Goal: Use online tool/utility: Utilize a website feature to perform a specific function

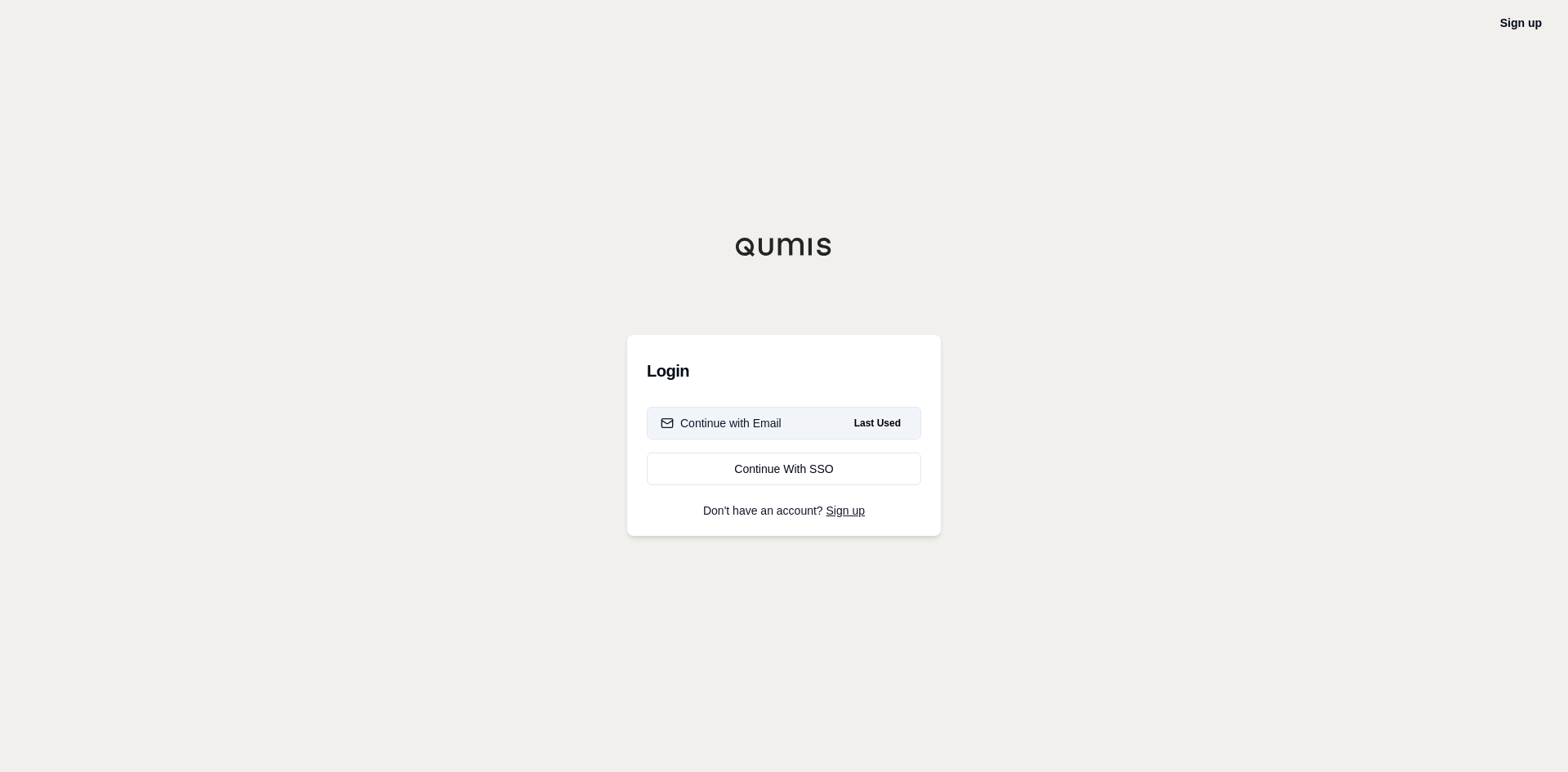
click at [748, 422] on div "Continue with Email" at bounding box center [721, 423] width 121 height 16
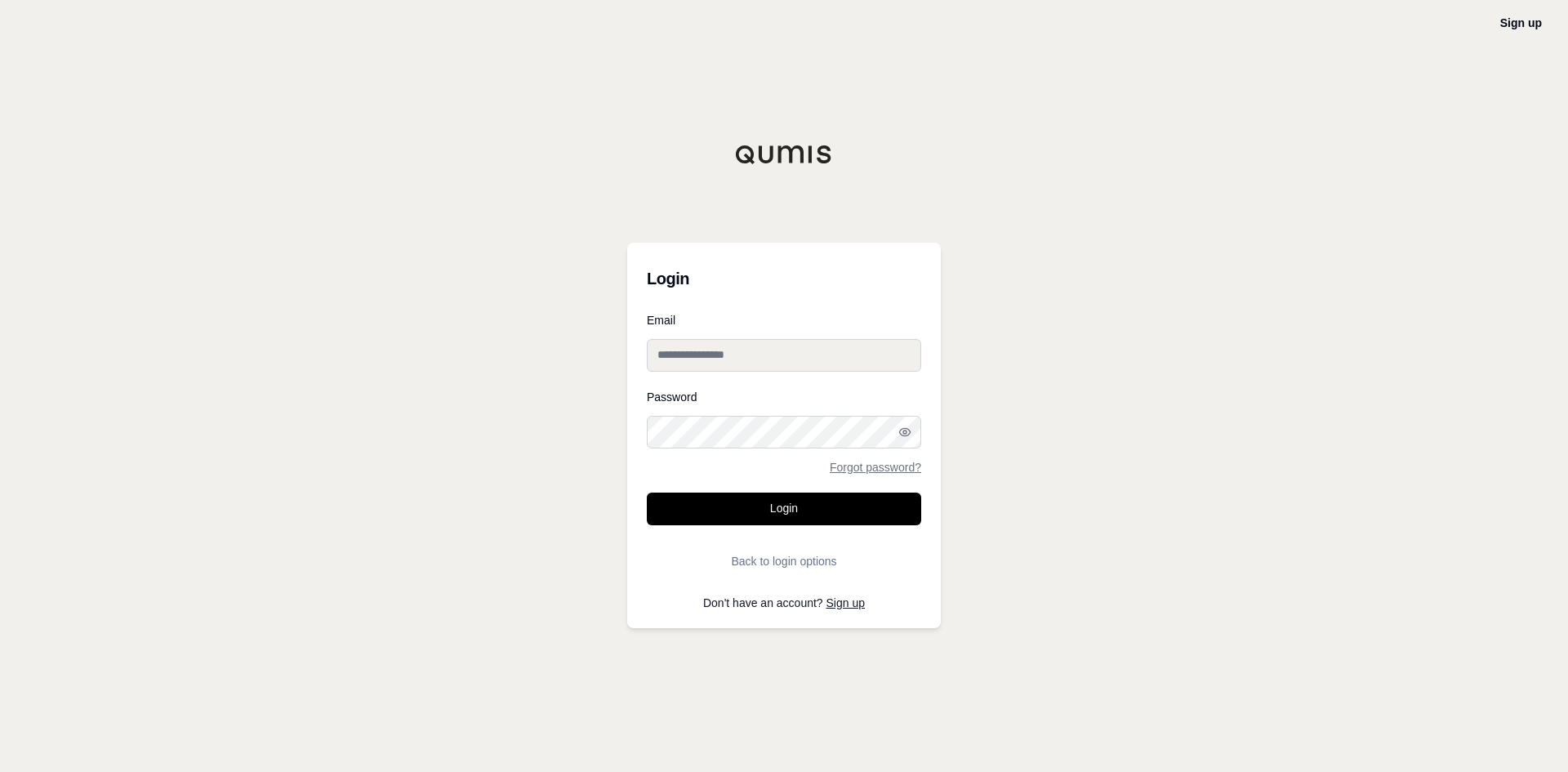
type input "**********"
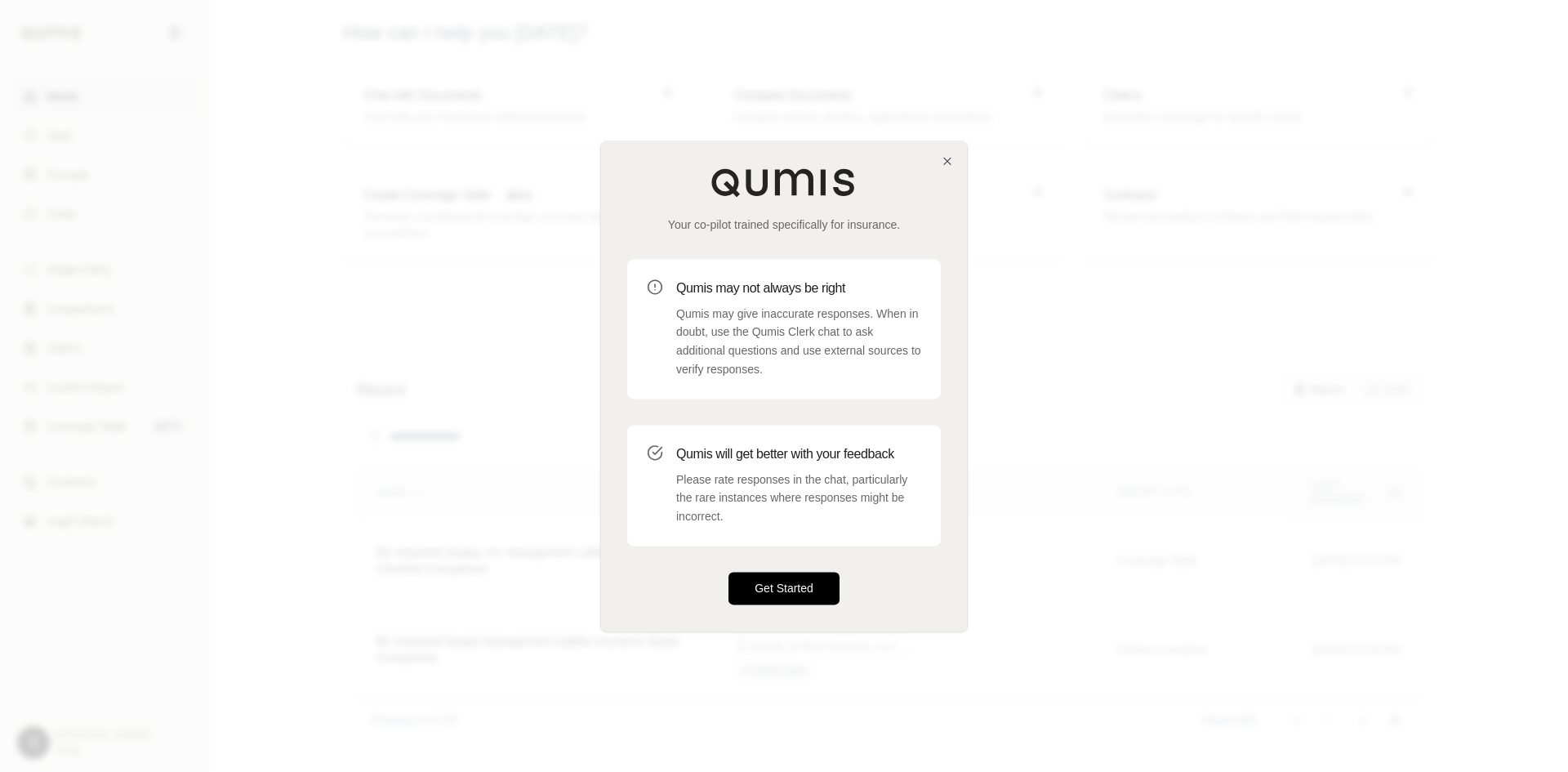
click at [788, 582] on button "Get Started" at bounding box center [784, 588] width 111 height 33
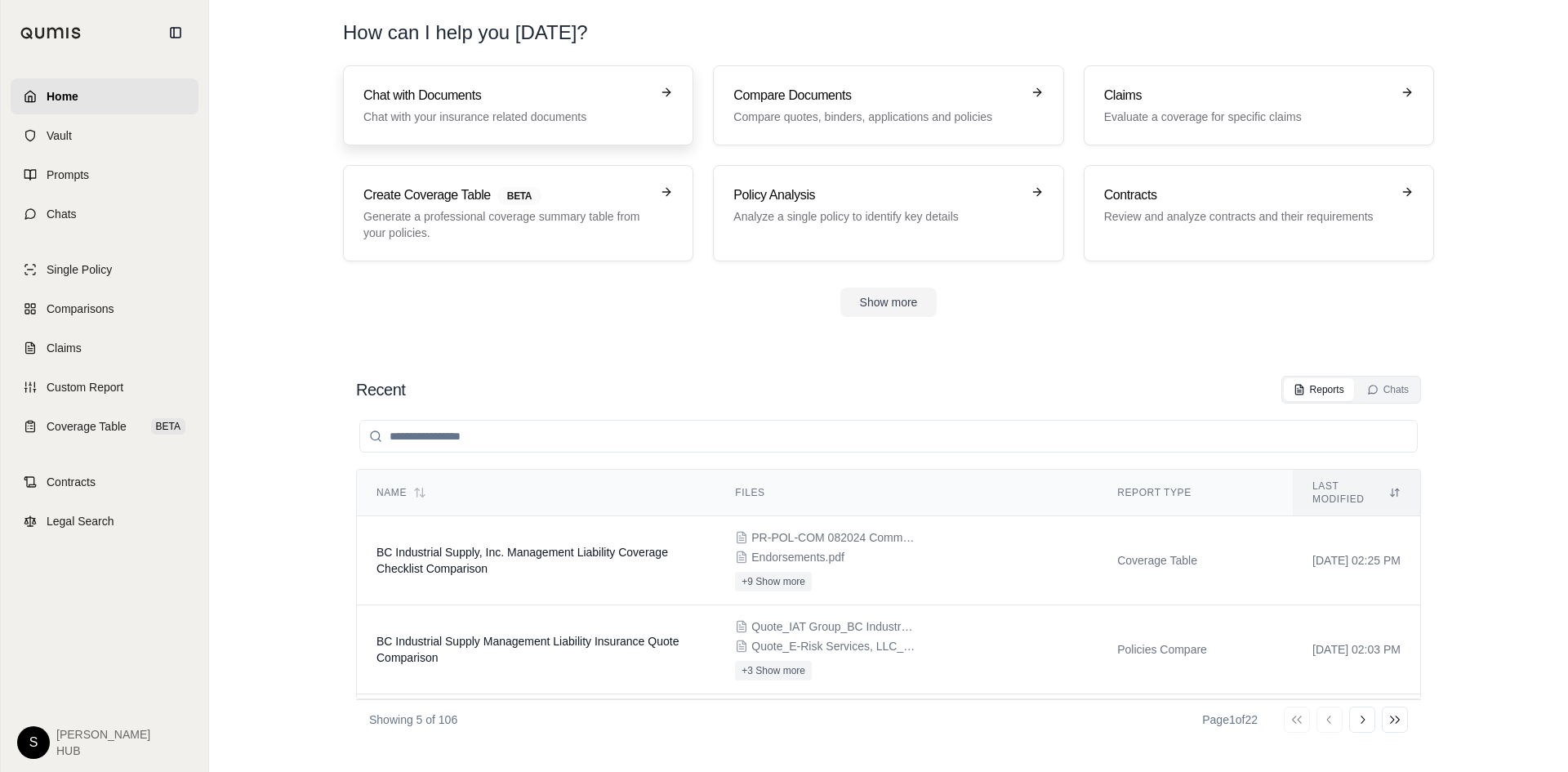
click at [543, 109] on p "Chat with your insurance related documents" at bounding box center [507, 117] width 287 height 16
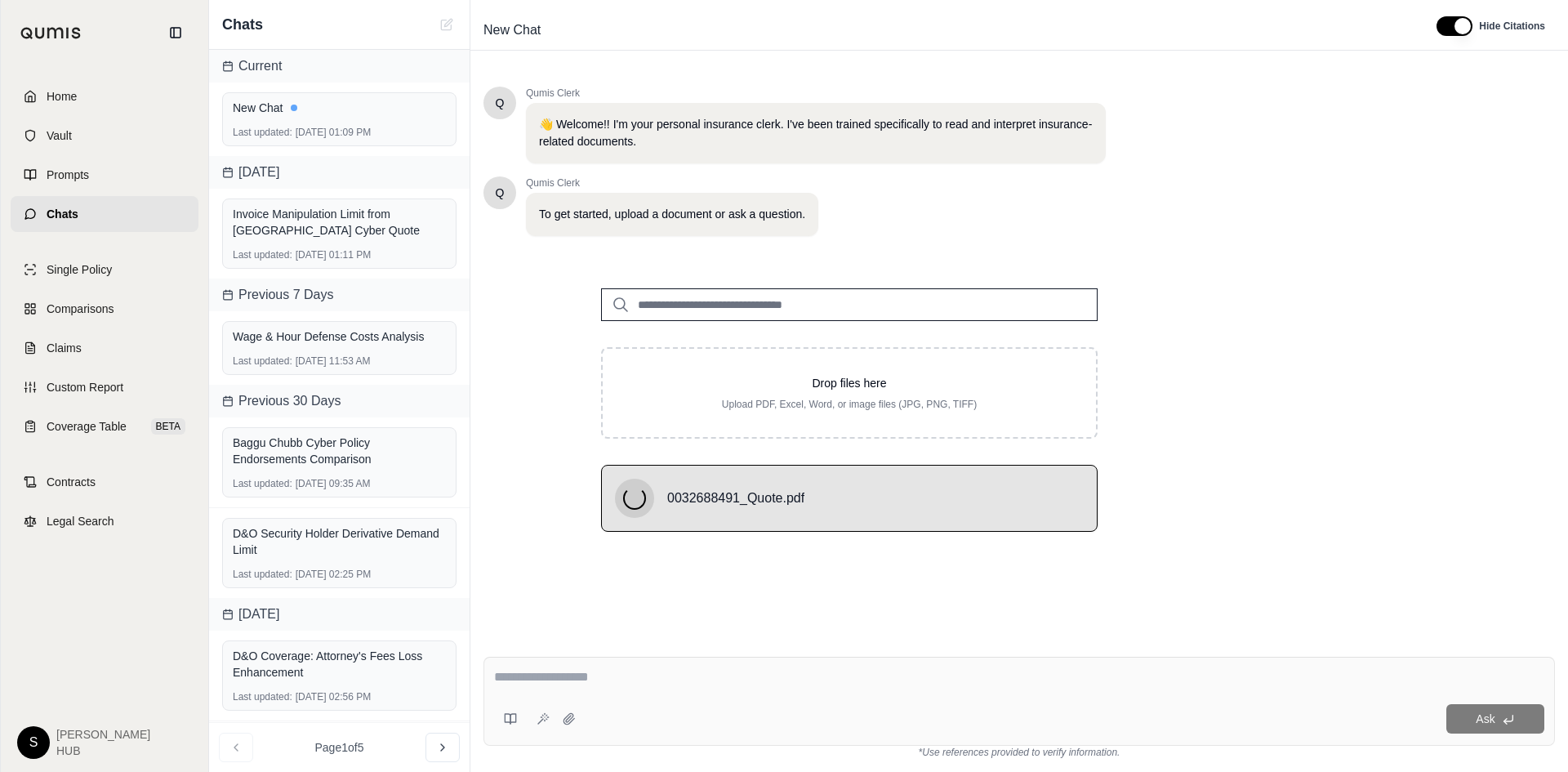
click at [517, 682] on textarea at bounding box center [1019, 677] width 1050 height 20
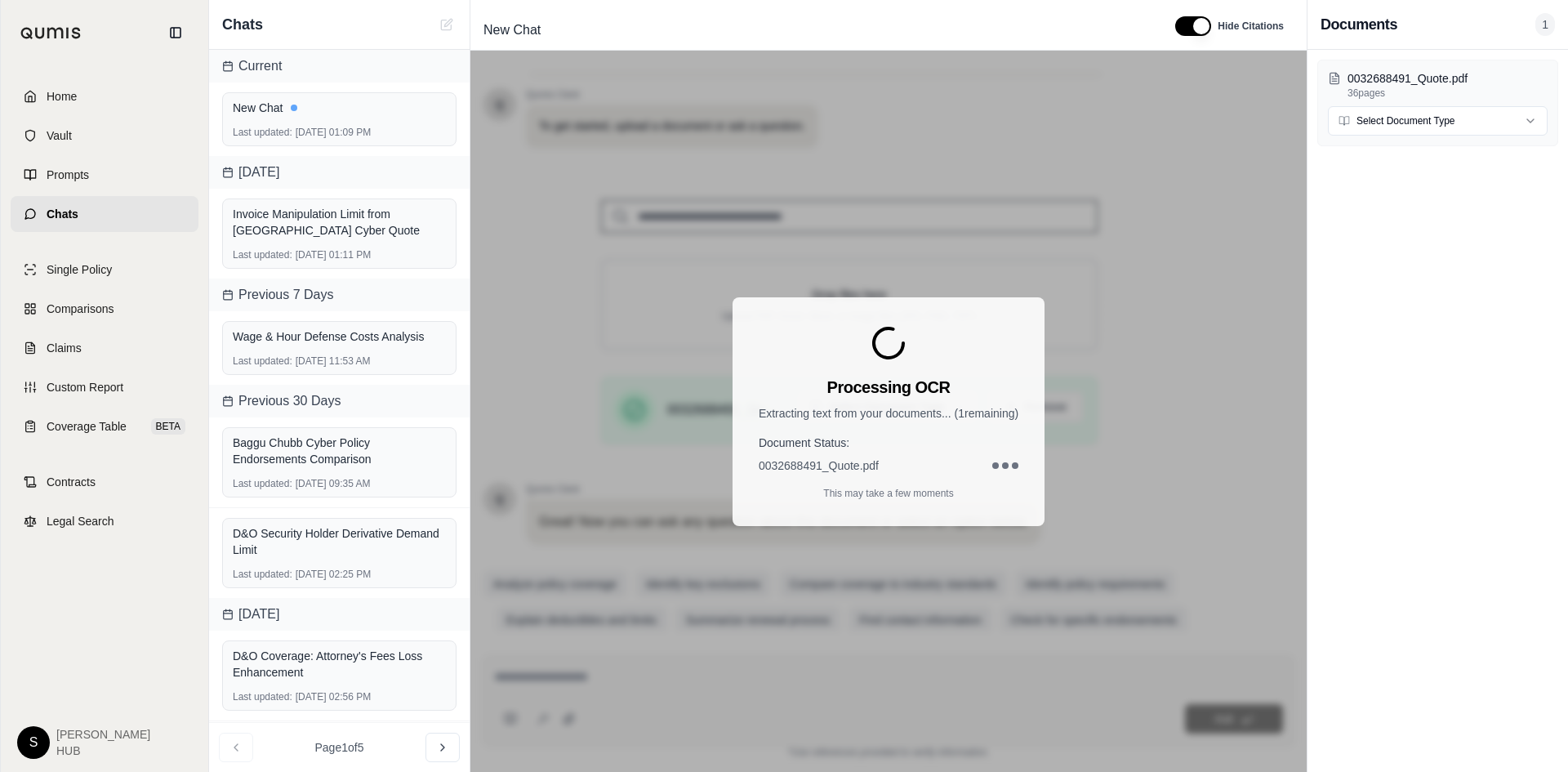
scroll to position [110, 0]
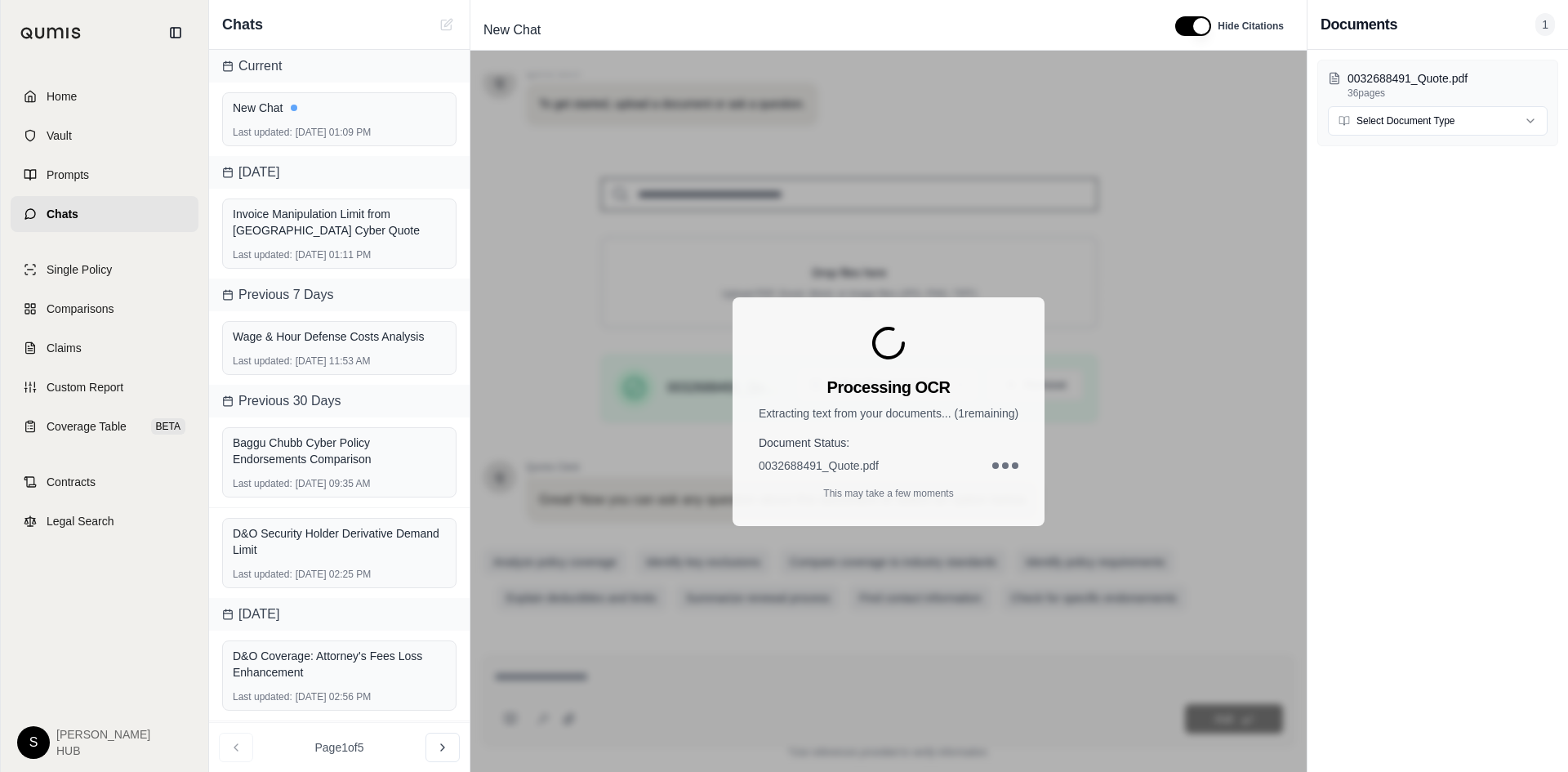
click at [691, 127] on div "Processing OCR Extracting text from your documents... ( 1 remaining) Document S…" at bounding box center [889, 411] width 837 height 721
click at [1276, 544] on div "Processing OCR Extracting text from your documents... ( 1 remaining) Document S…" at bounding box center [889, 411] width 837 height 721
click at [1007, 468] on div at bounding box center [1005, 466] width 7 height 7
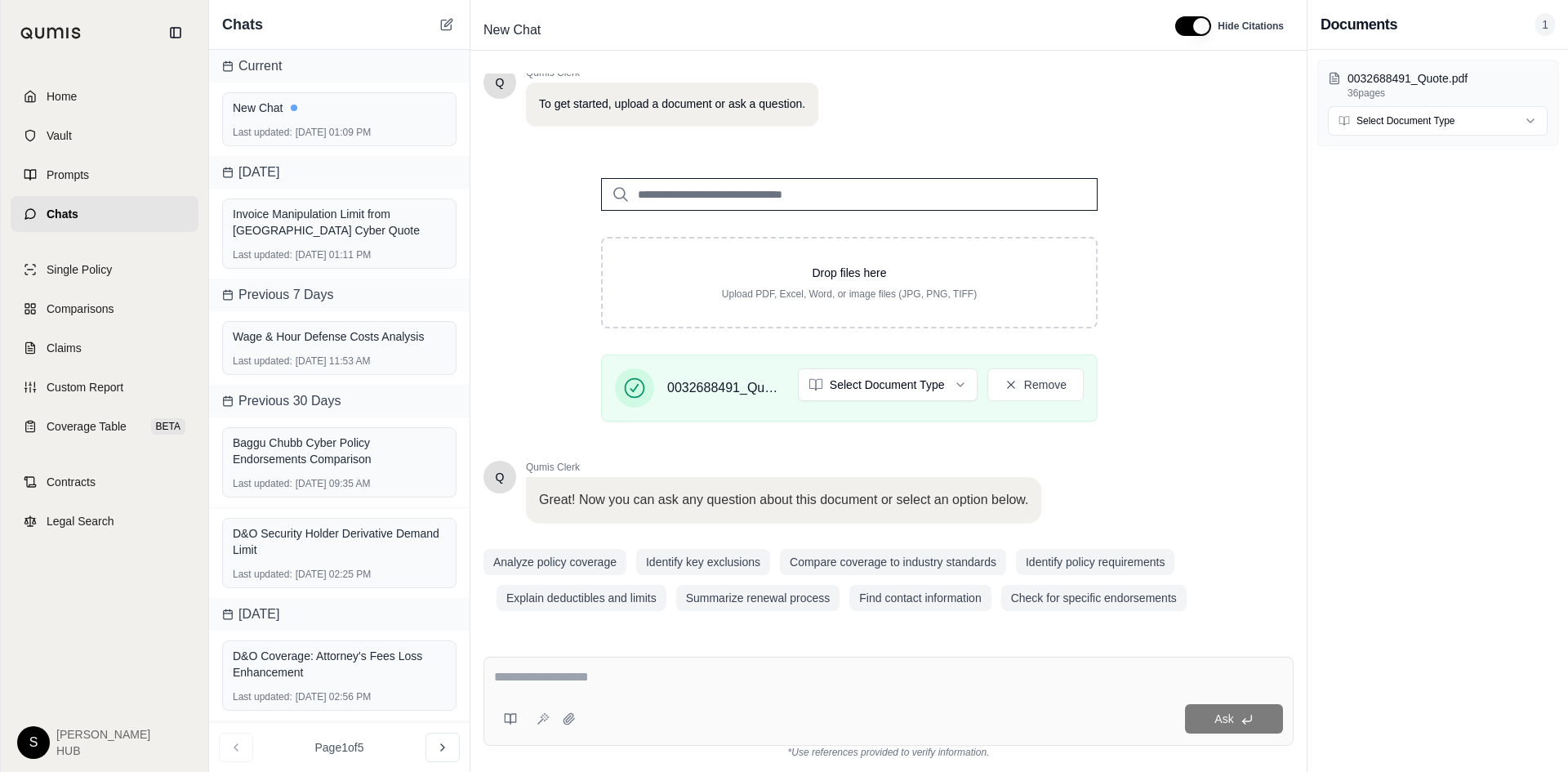
click at [69, 95] on span "Home" at bounding box center [61, 96] width 30 height 16
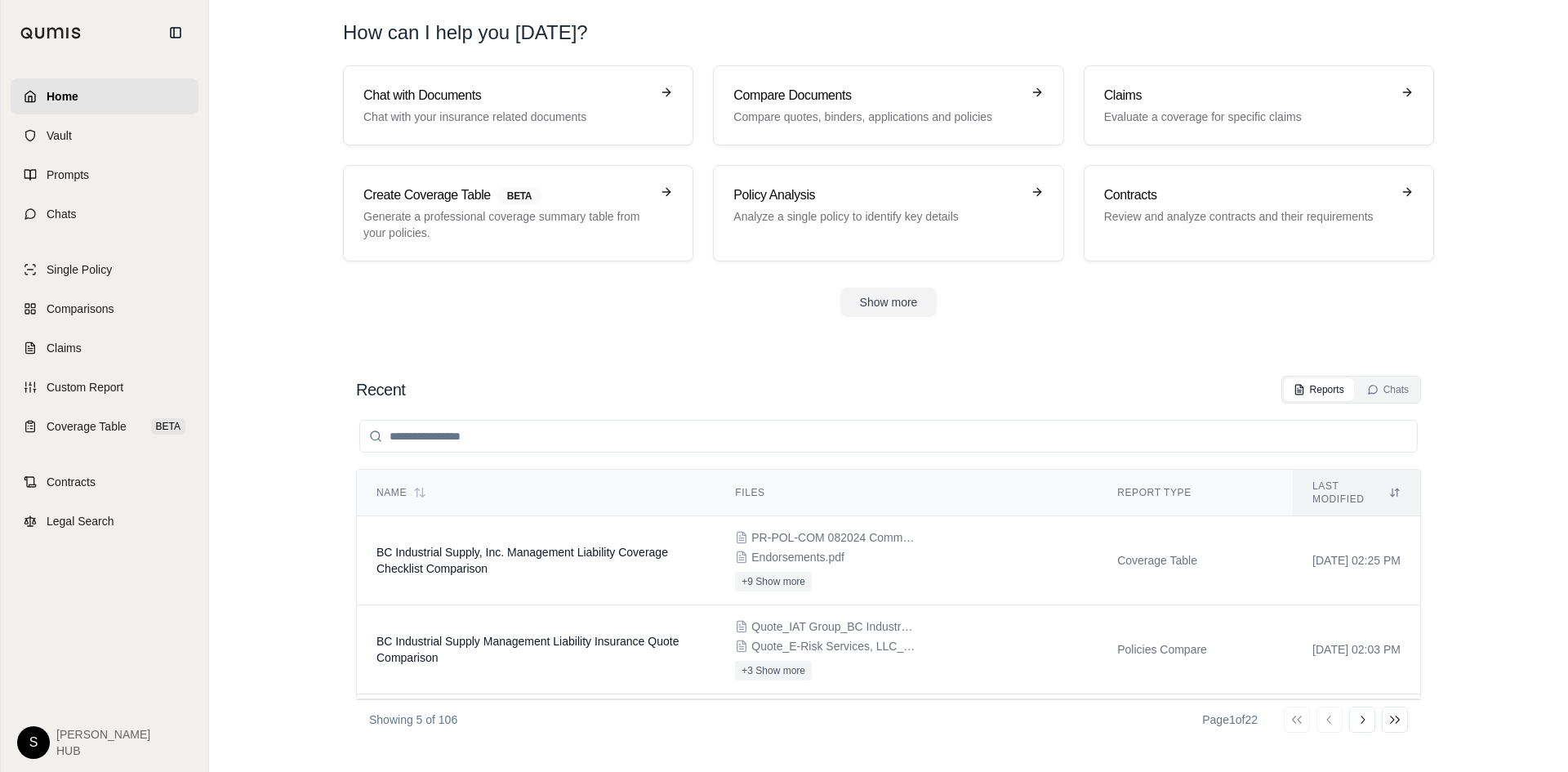
click at [813, 153] on div "Chat with Documents Chat with your insurance related documents Compare Document…" at bounding box center [888, 163] width 1091 height 196
click at [824, 112] on p "Compare quotes, binders, applications and policies" at bounding box center [877, 117] width 287 height 16
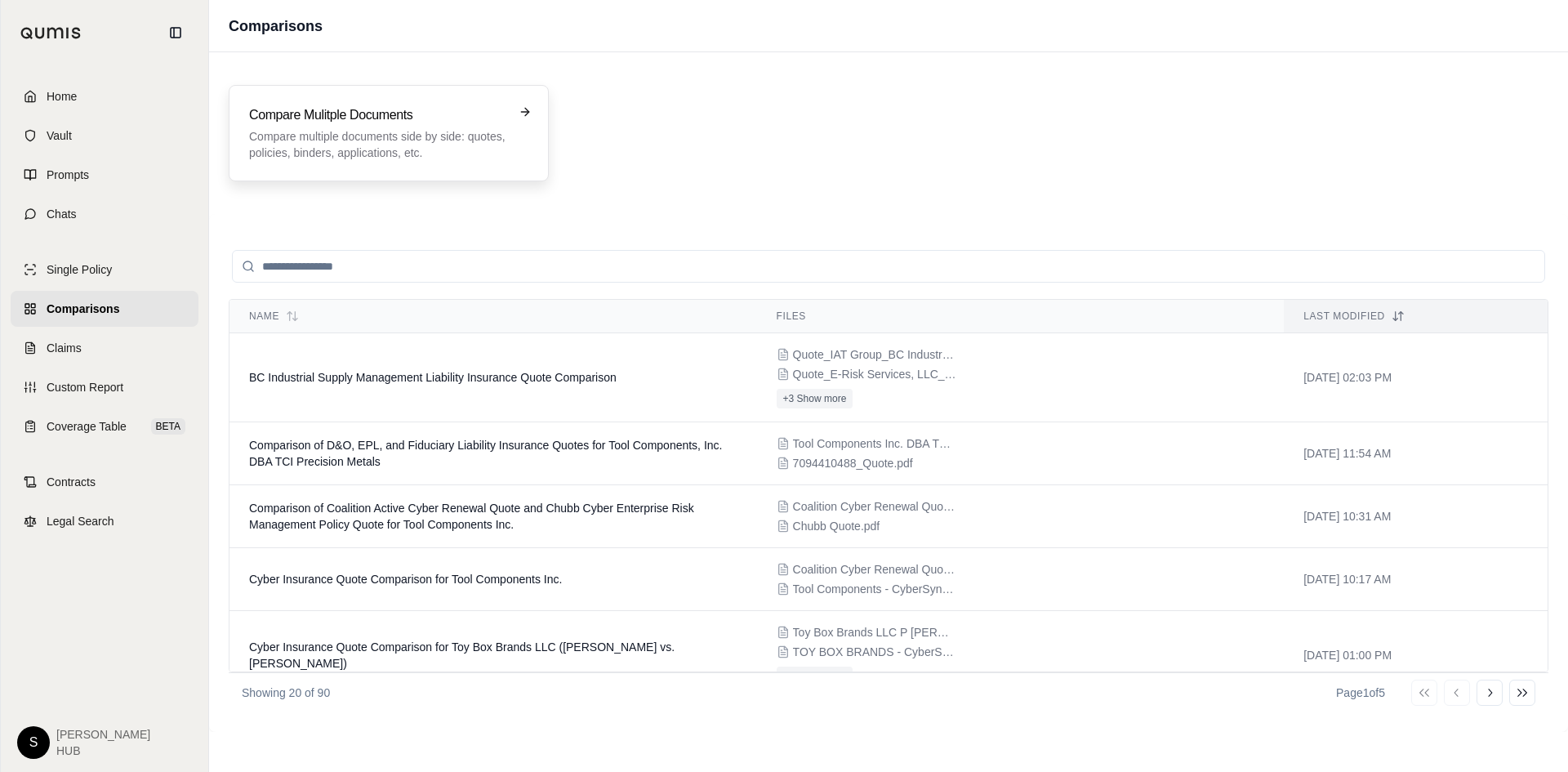
click at [337, 137] on p "Compare multiple documents side by side: quotes, policies, binders, application…" at bounding box center [377, 145] width 257 height 33
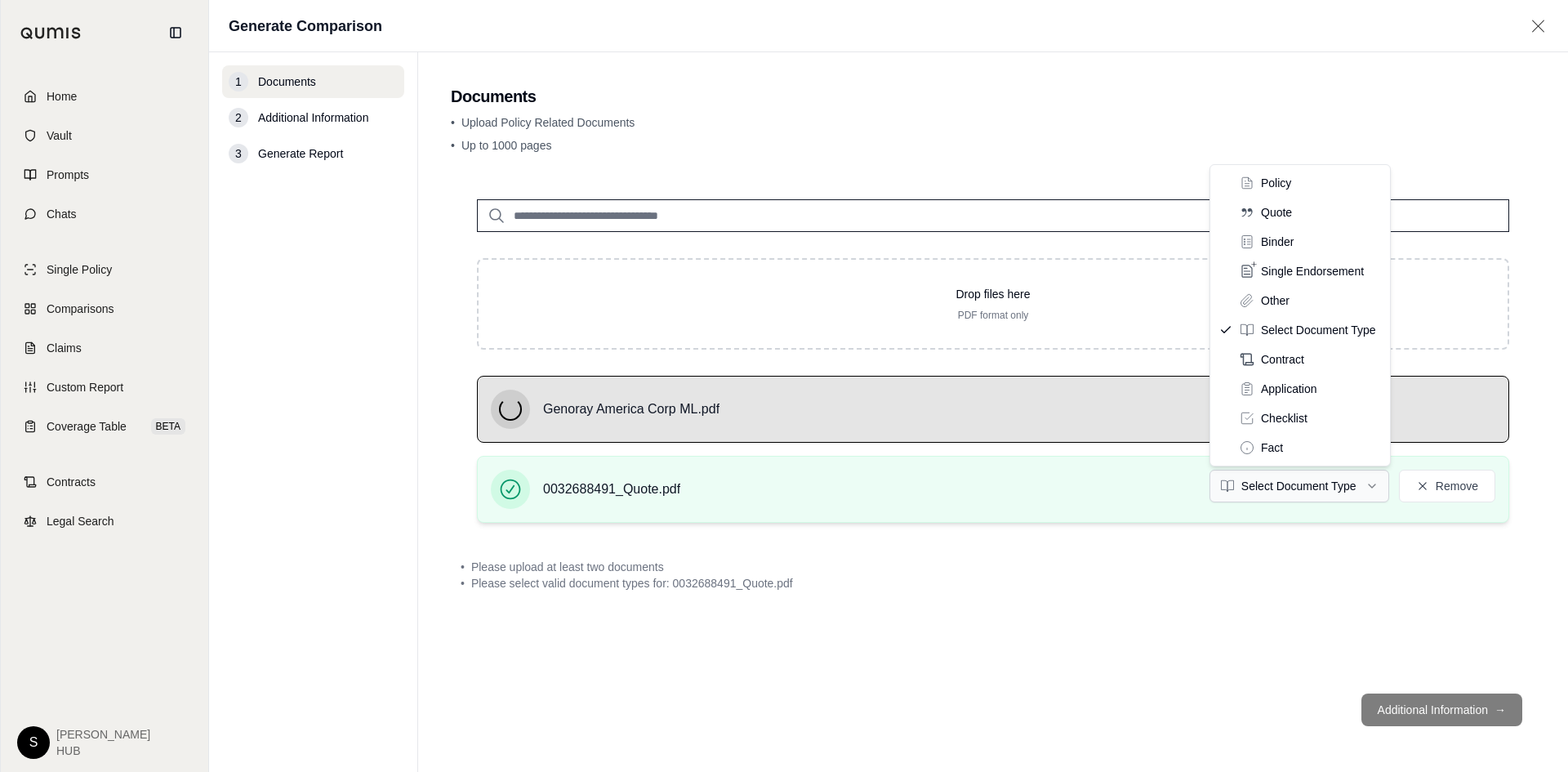
click at [1284, 487] on html "Home Vault Prompts Chats Single Policy Comparisons Claims Custom Report Coverag…" at bounding box center [784, 386] width 1568 height 772
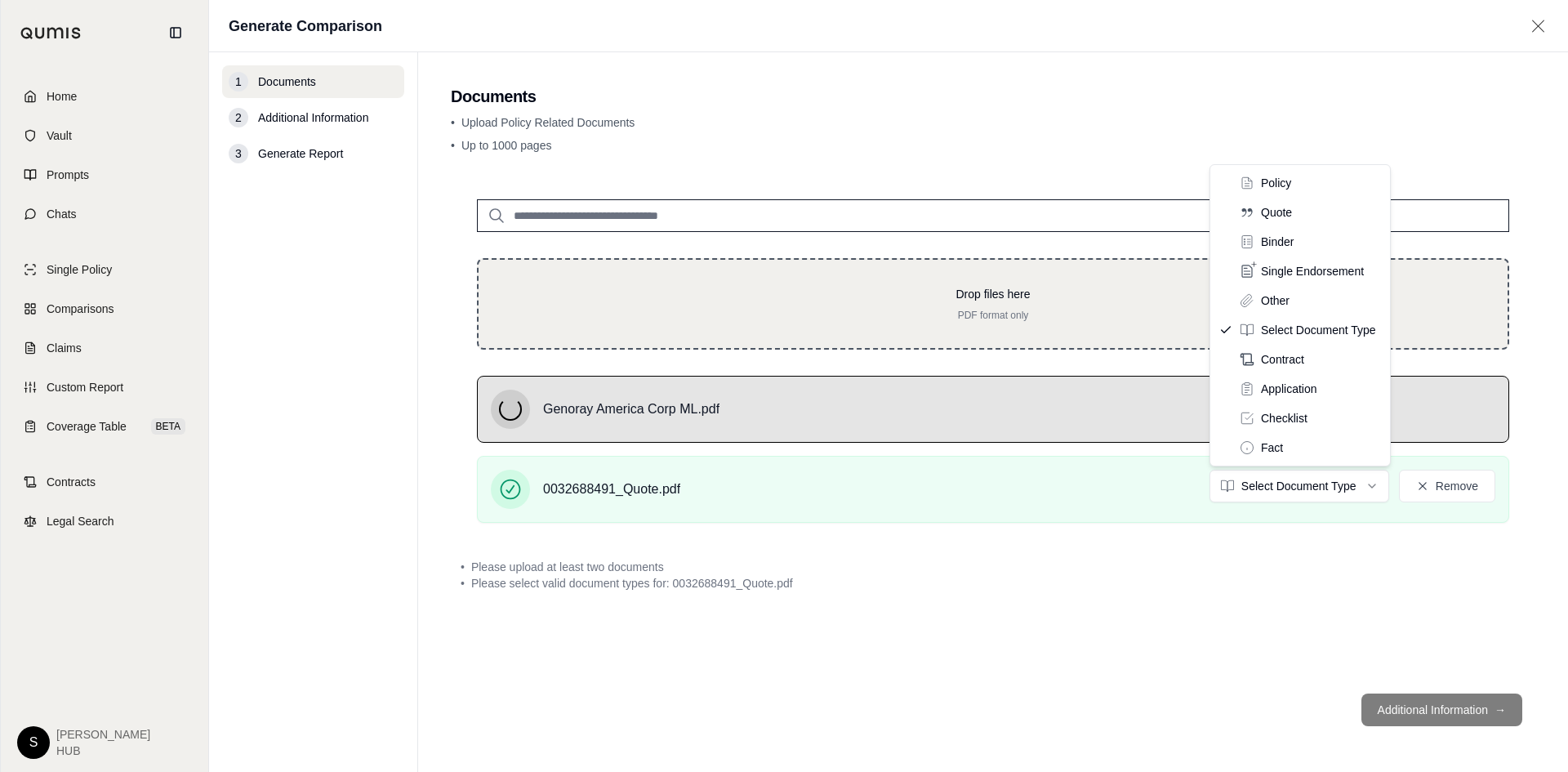
drag, startPoint x: 1277, startPoint y: 217, endPoint x: 1280, endPoint y: 260, distance: 43.1
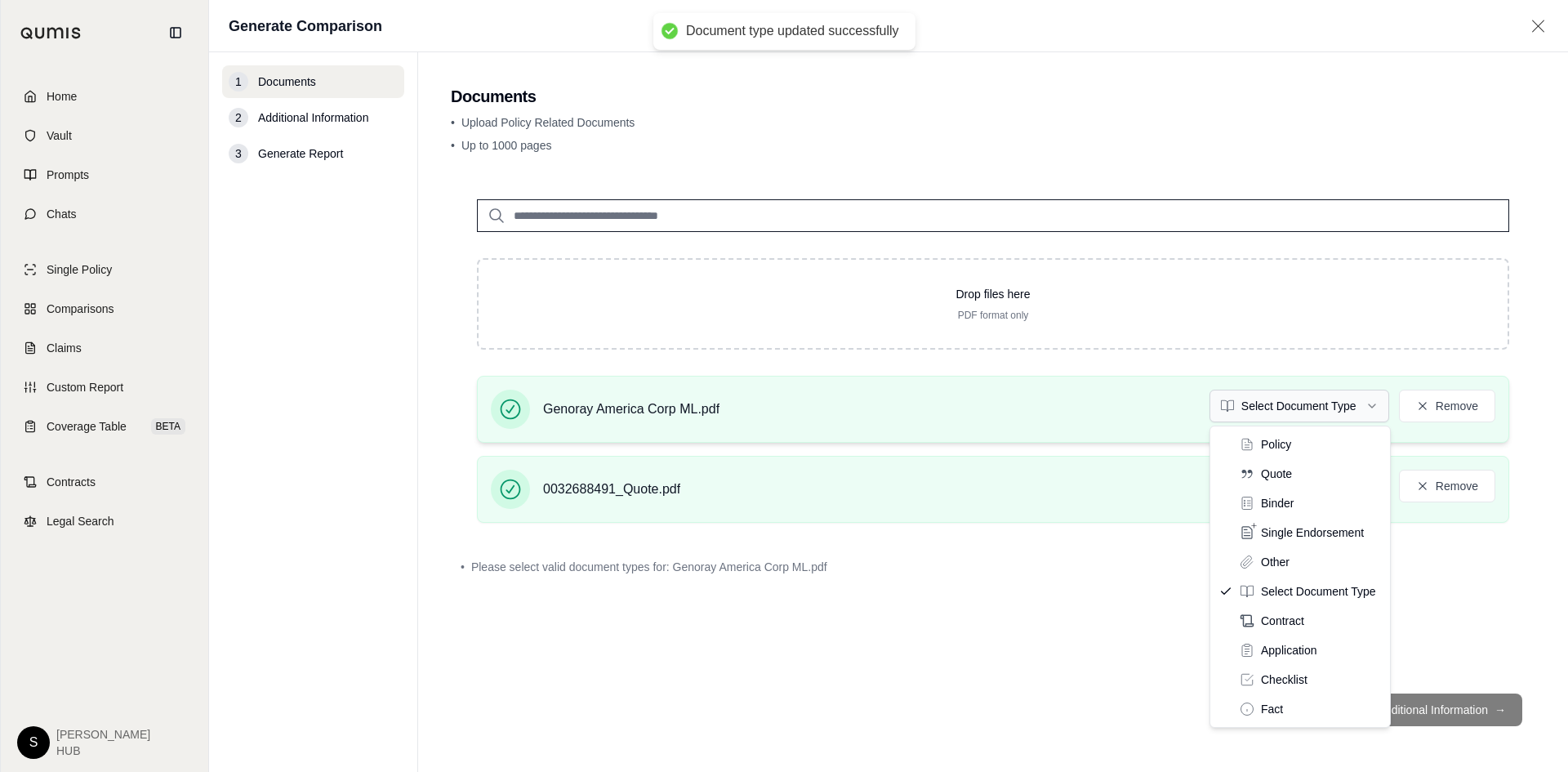
click at [1274, 399] on html "Document type updated successfully Home Vault Prompts Chats Single Policy Compa…" at bounding box center [784, 386] width 1568 height 772
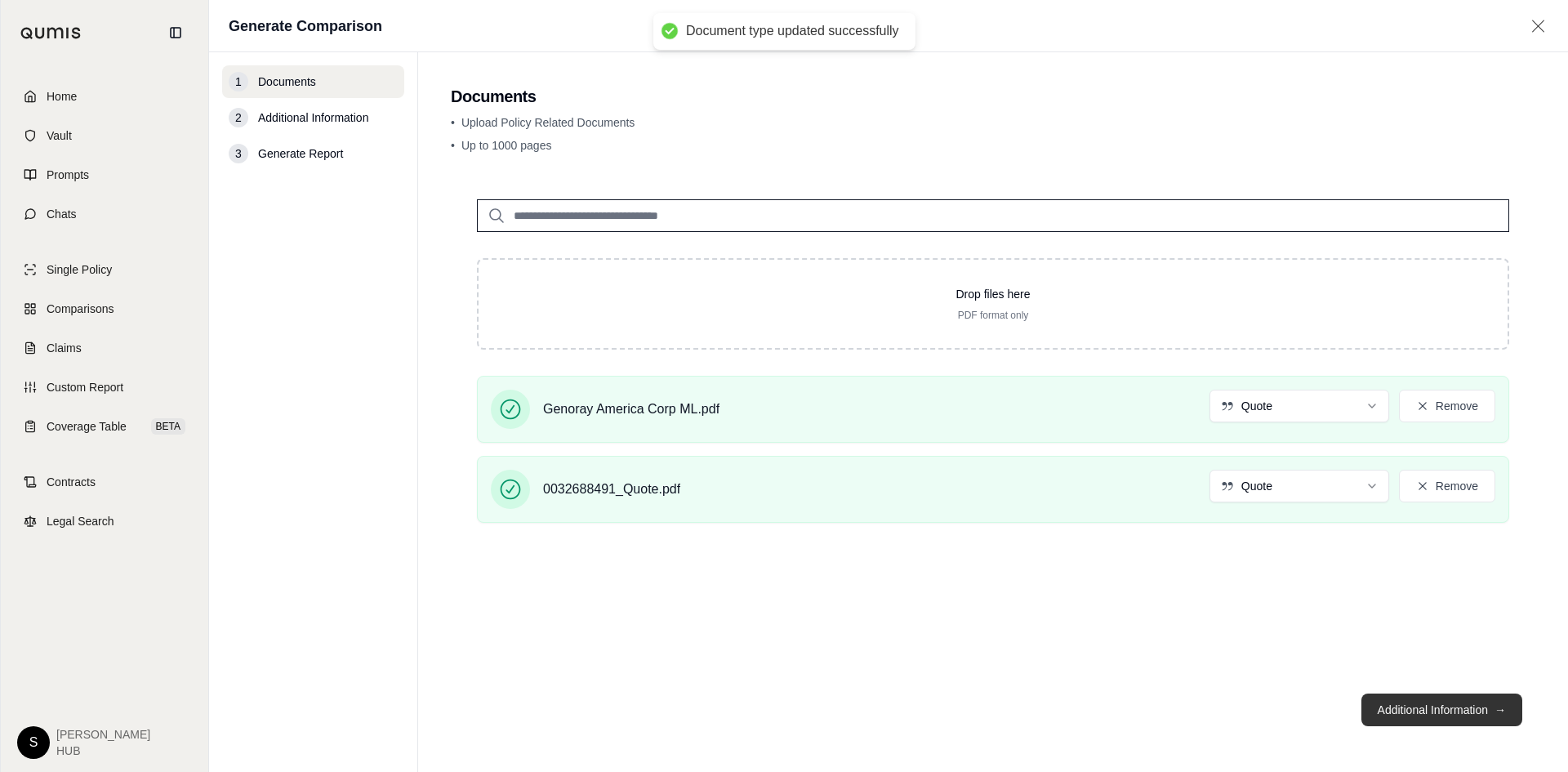
click at [1414, 699] on button "Additional Information →" at bounding box center [1441, 710] width 161 height 33
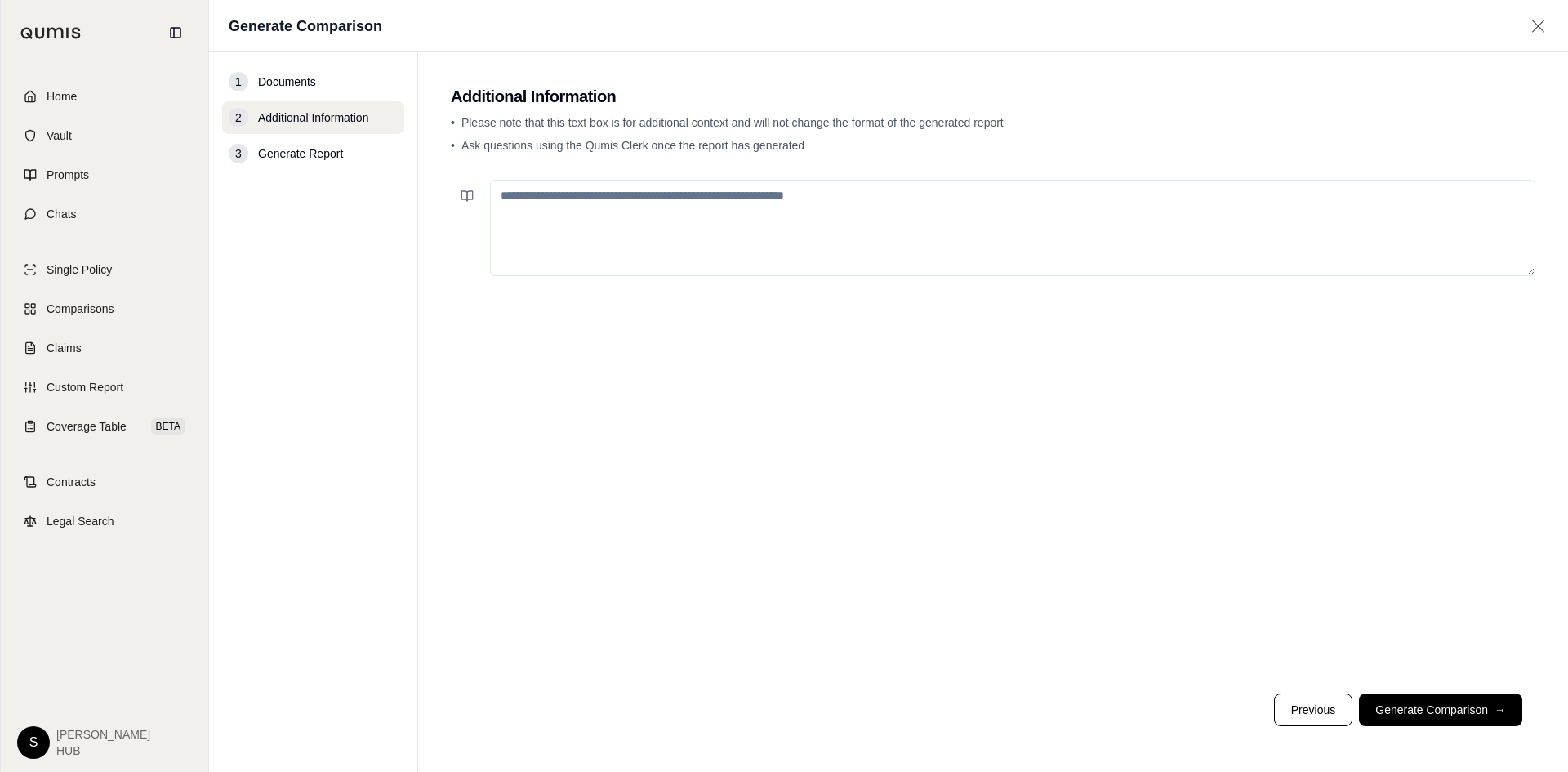
click at [1436, 707] on button "Generate Comparison →" at bounding box center [1441, 710] width 163 height 33
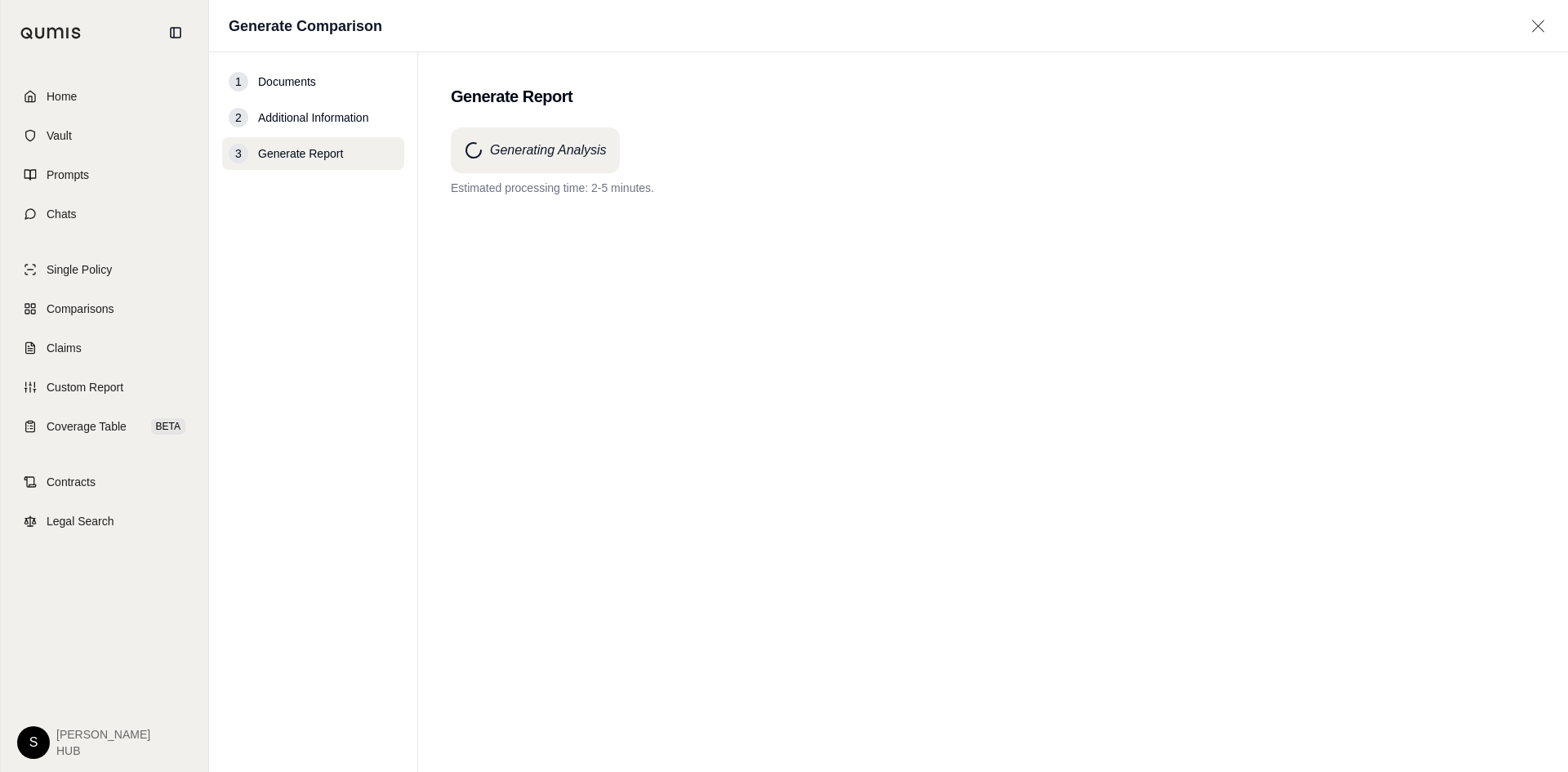
click at [981, 518] on div "Generating Analysis Estimated processing time: 2-5 minutes." at bounding box center [993, 420] width 1084 height 586
click at [797, 368] on div "Generating Analysis Estimated processing time: 2-5 minutes." at bounding box center [993, 420] width 1084 height 586
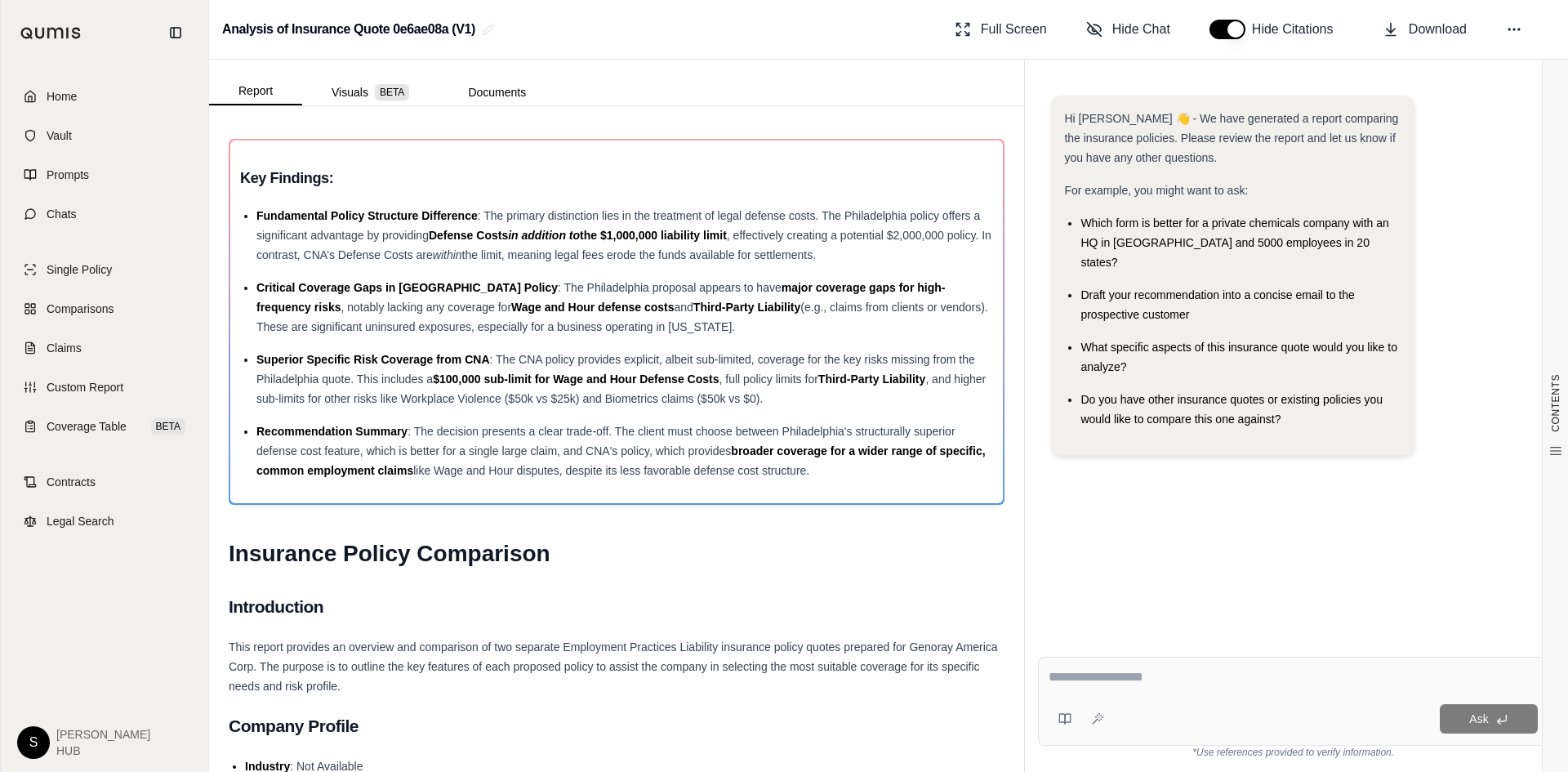
click at [1084, 681] on textarea at bounding box center [1293, 677] width 489 height 20
type textarea "**********"
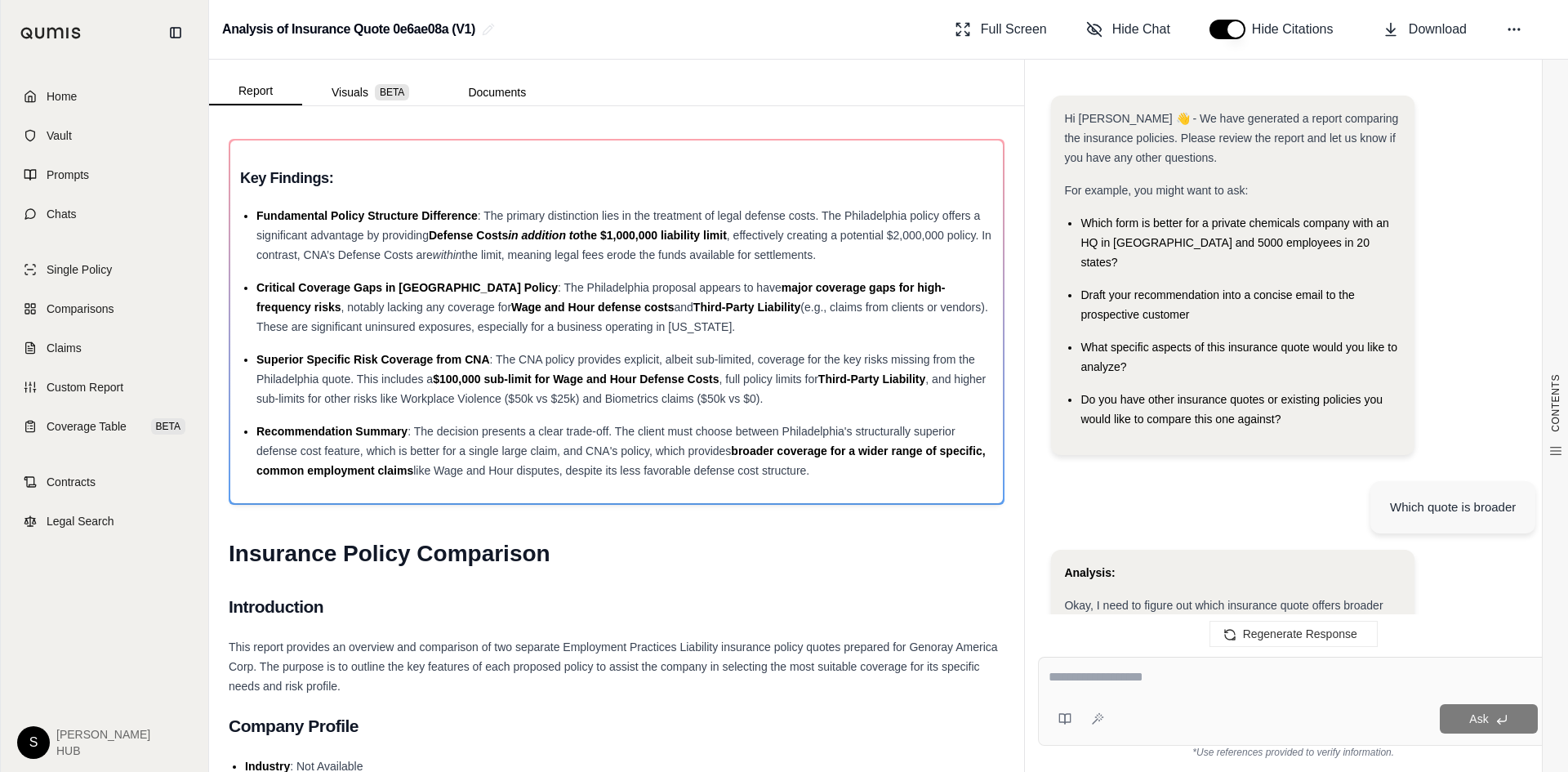
scroll to position [2315, 0]
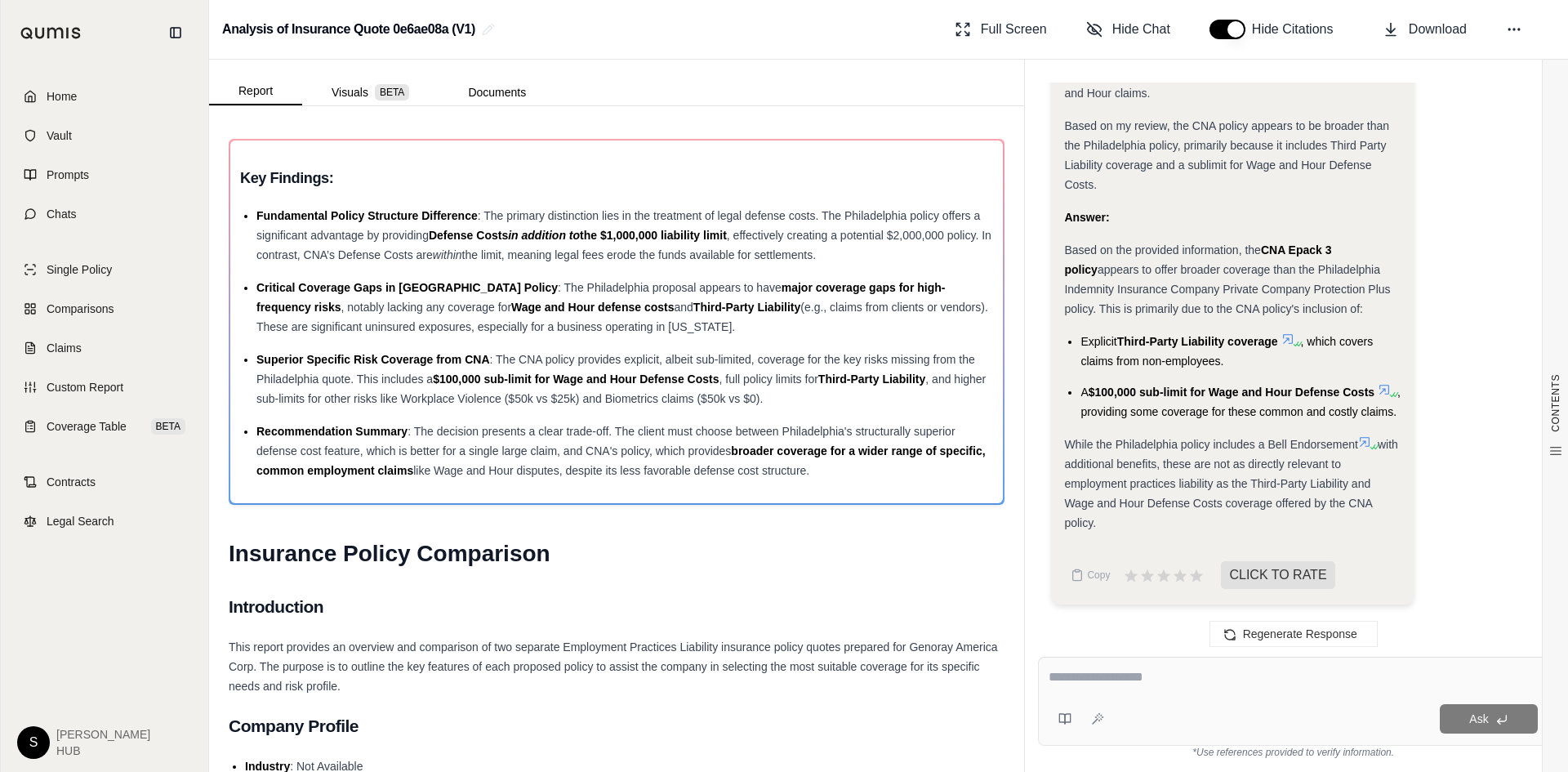
click at [1106, 676] on textarea at bounding box center [1293, 677] width 489 height 20
type textarea "**********"
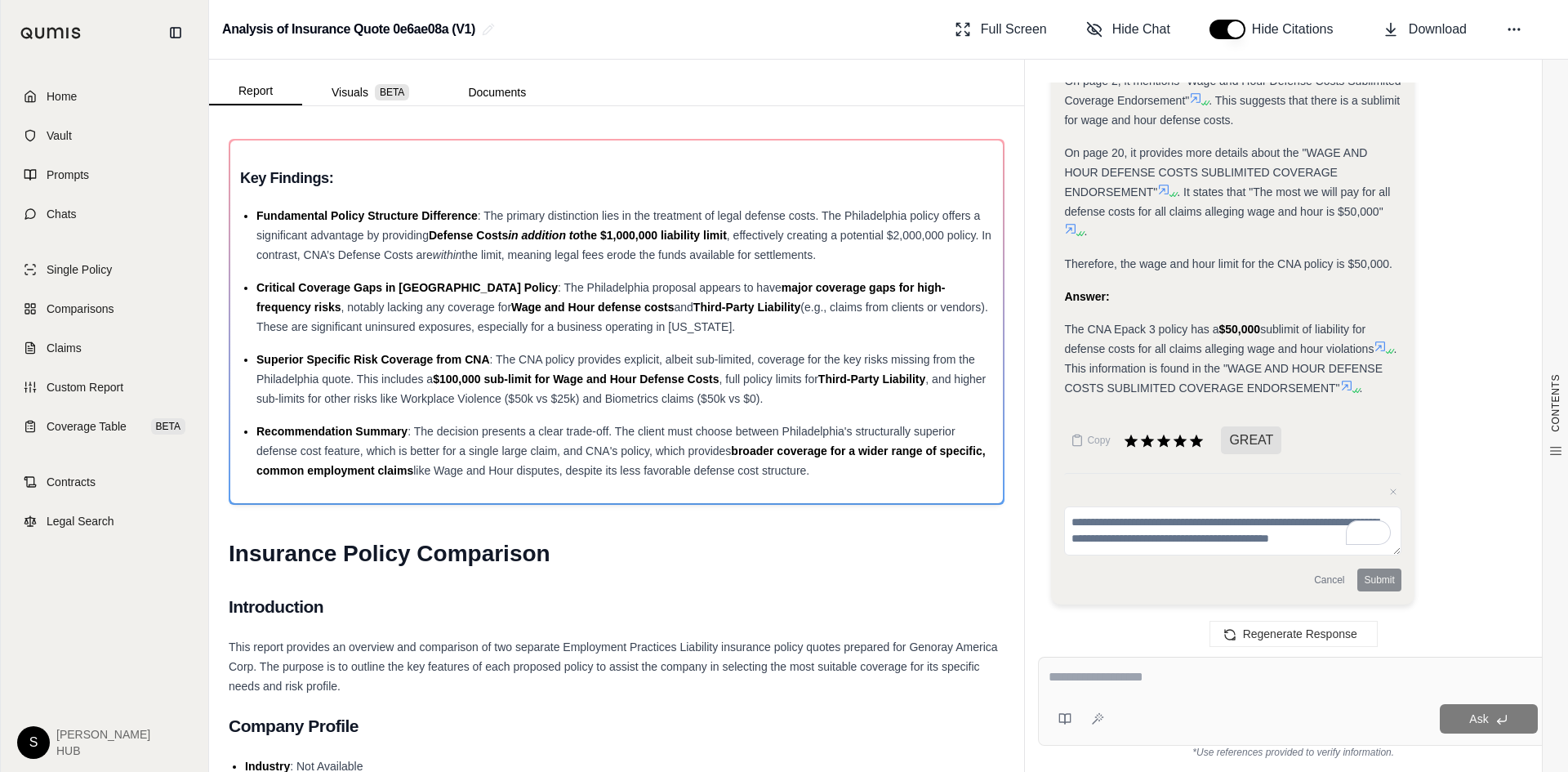
scroll to position [2939, 0]
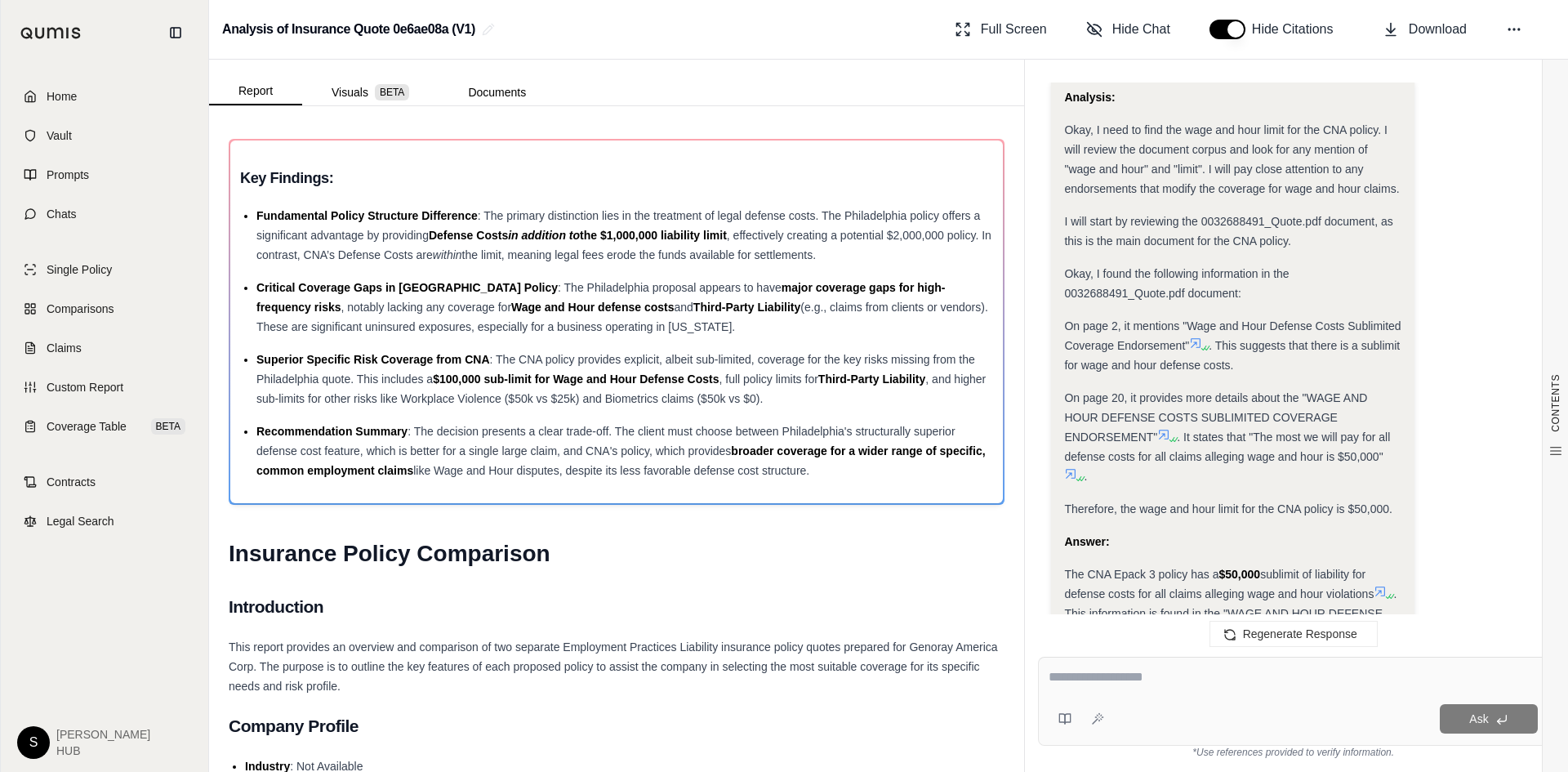
click at [1103, 681] on textarea at bounding box center [1293, 677] width 489 height 20
type textarea "**********"
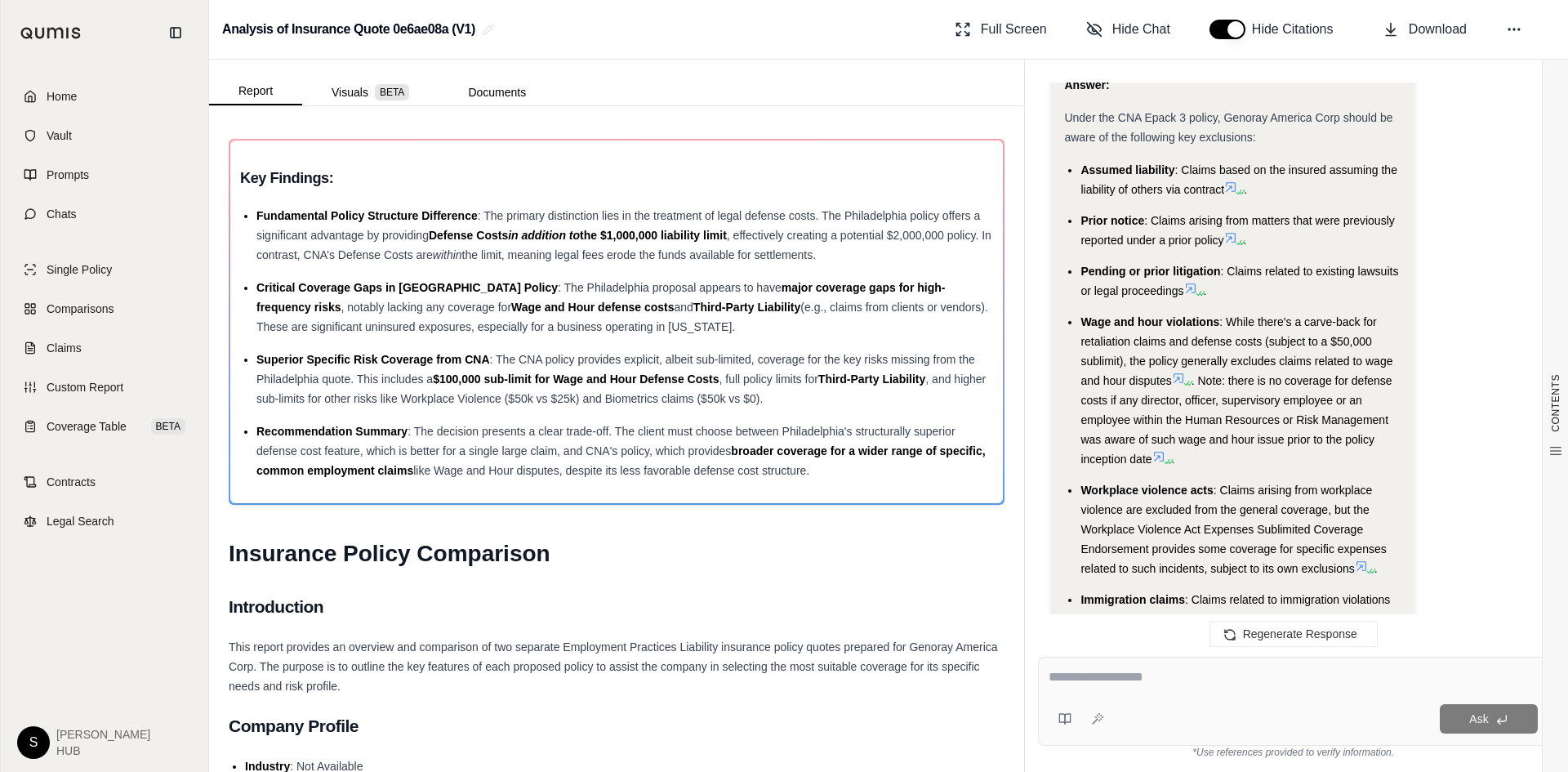
scroll to position [6266, 0]
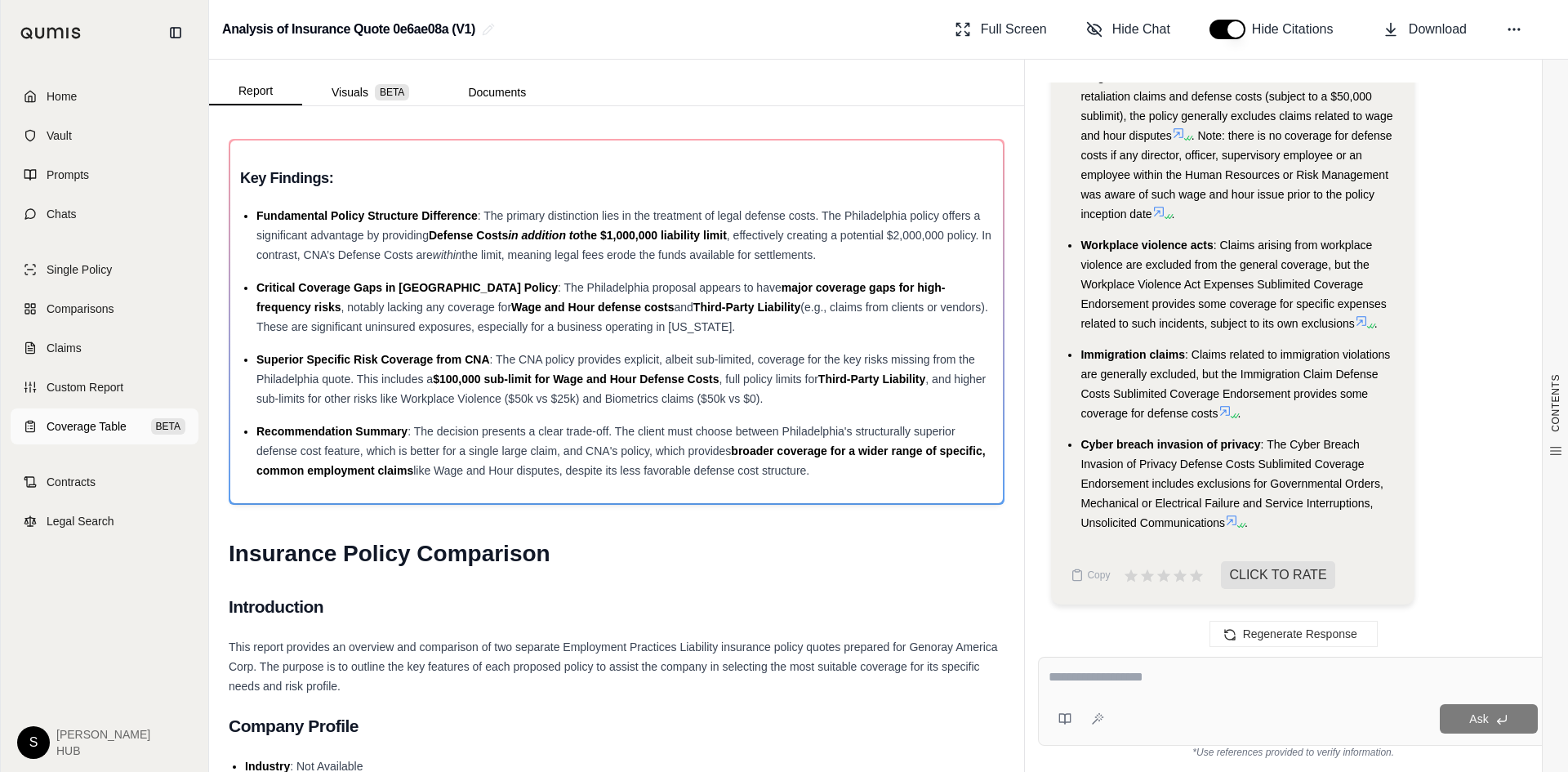
click at [95, 426] on span "Coverage Table" at bounding box center [87, 426] width 80 height 16
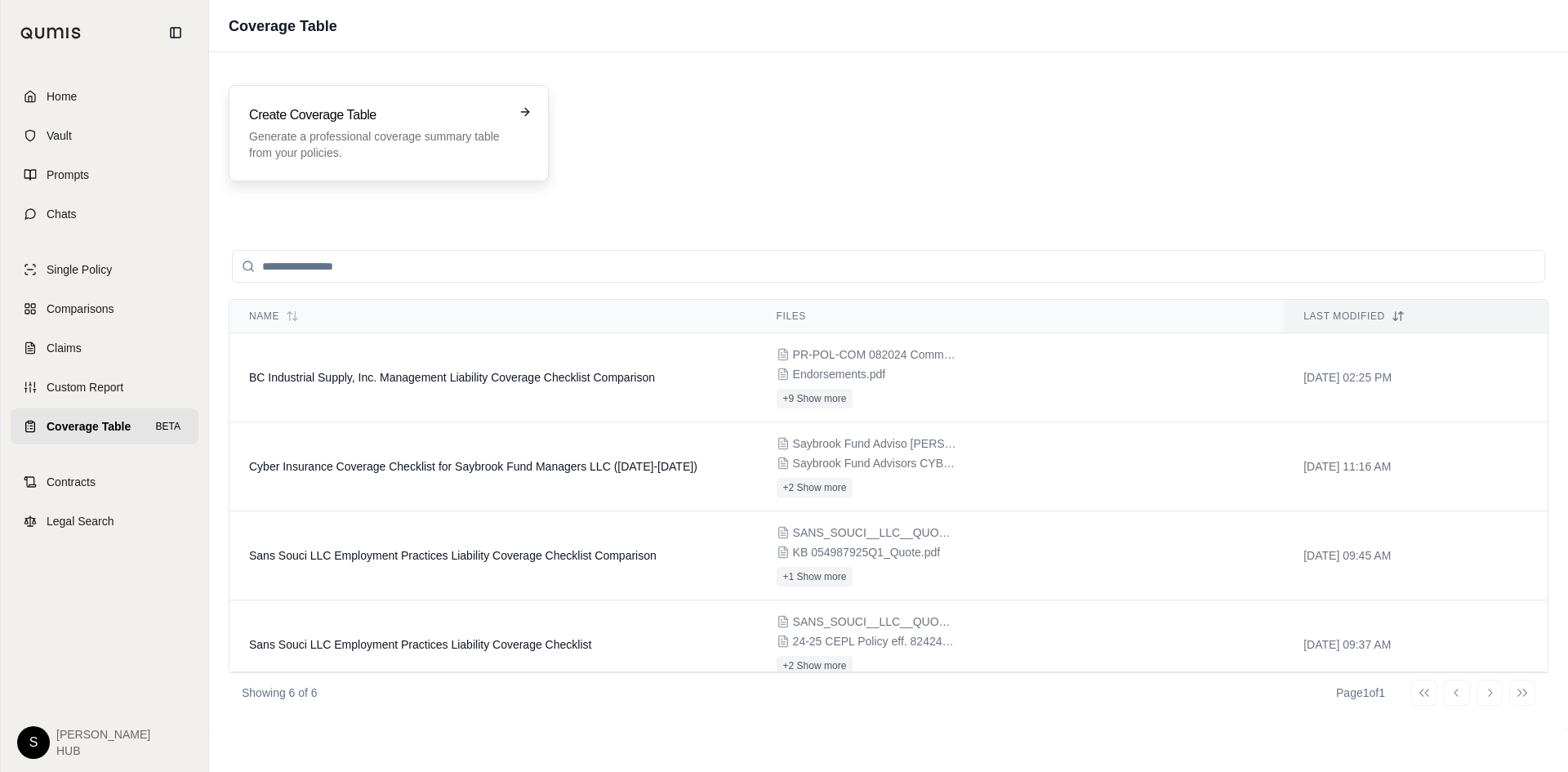
click at [422, 141] on p "Generate a professional coverage summary table from your policies." at bounding box center [377, 145] width 257 height 33
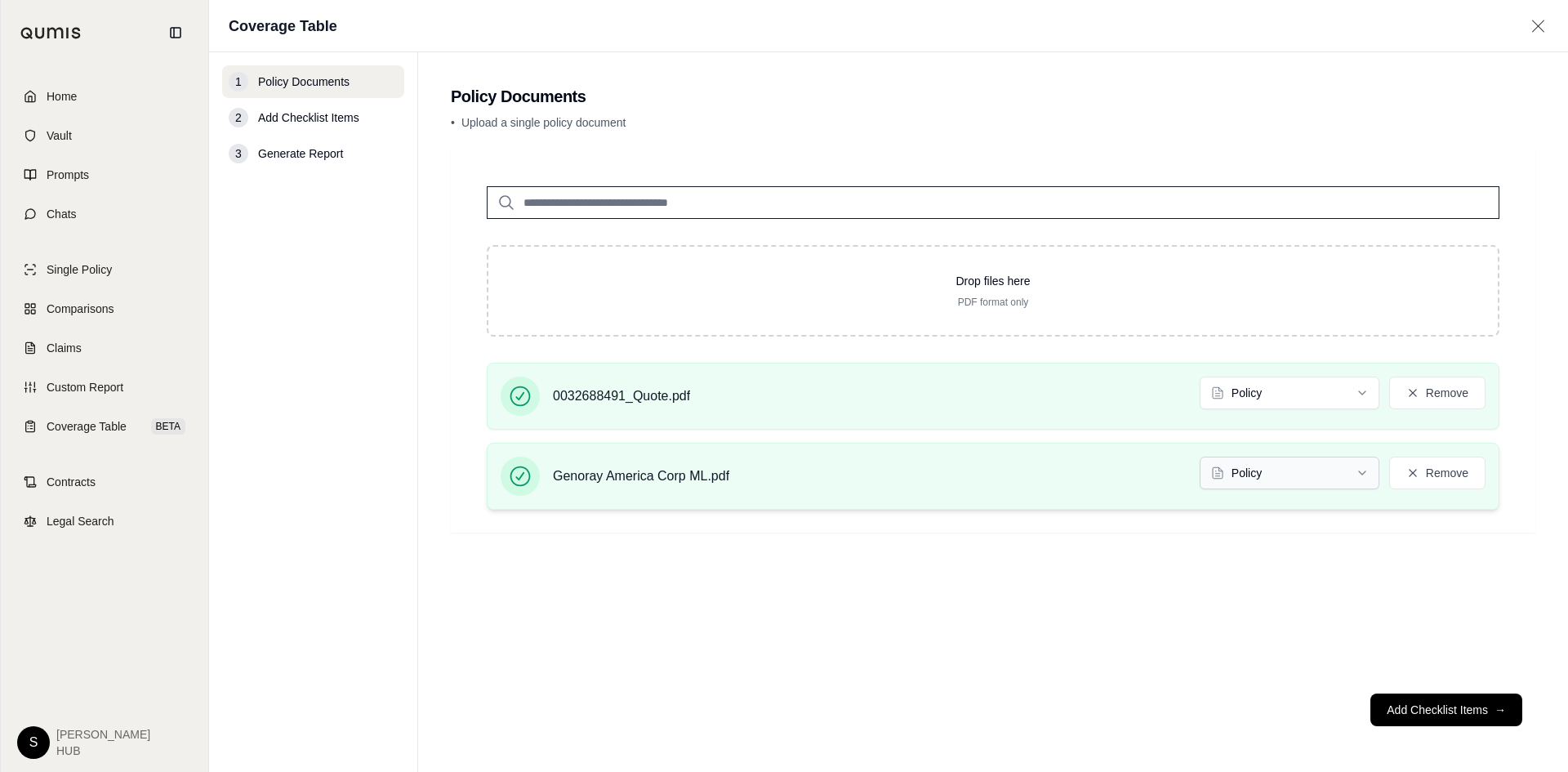
click at [1284, 472] on html "Home Vault Prompts Chats Single Policy Comparisons Claims Custom Report Coverag…" at bounding box center [784, 386] width 1568 height 772
click at [1304, 381] on html "Home Vault Prompts Chats Single Policy Comparisons Claims Custom Report Coverag…" at bounding box center [784, 386] width 1568 height 772
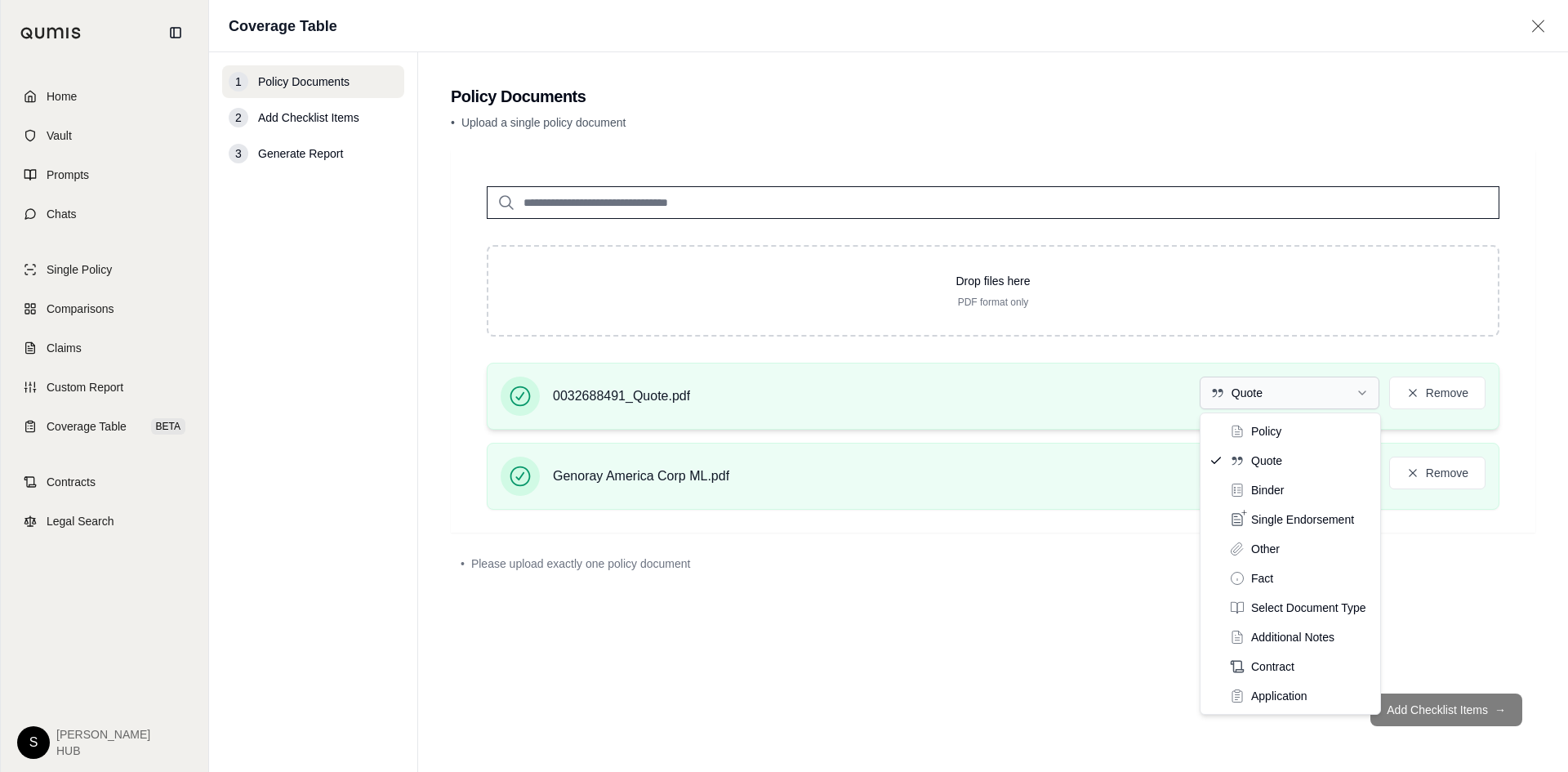
click at [1281, 398] on html "Home Vault Prompts Chats Single Policy Comparisons Claims Custom Report Coverag…" at bounding box center [784, 386] width 1568 height 772
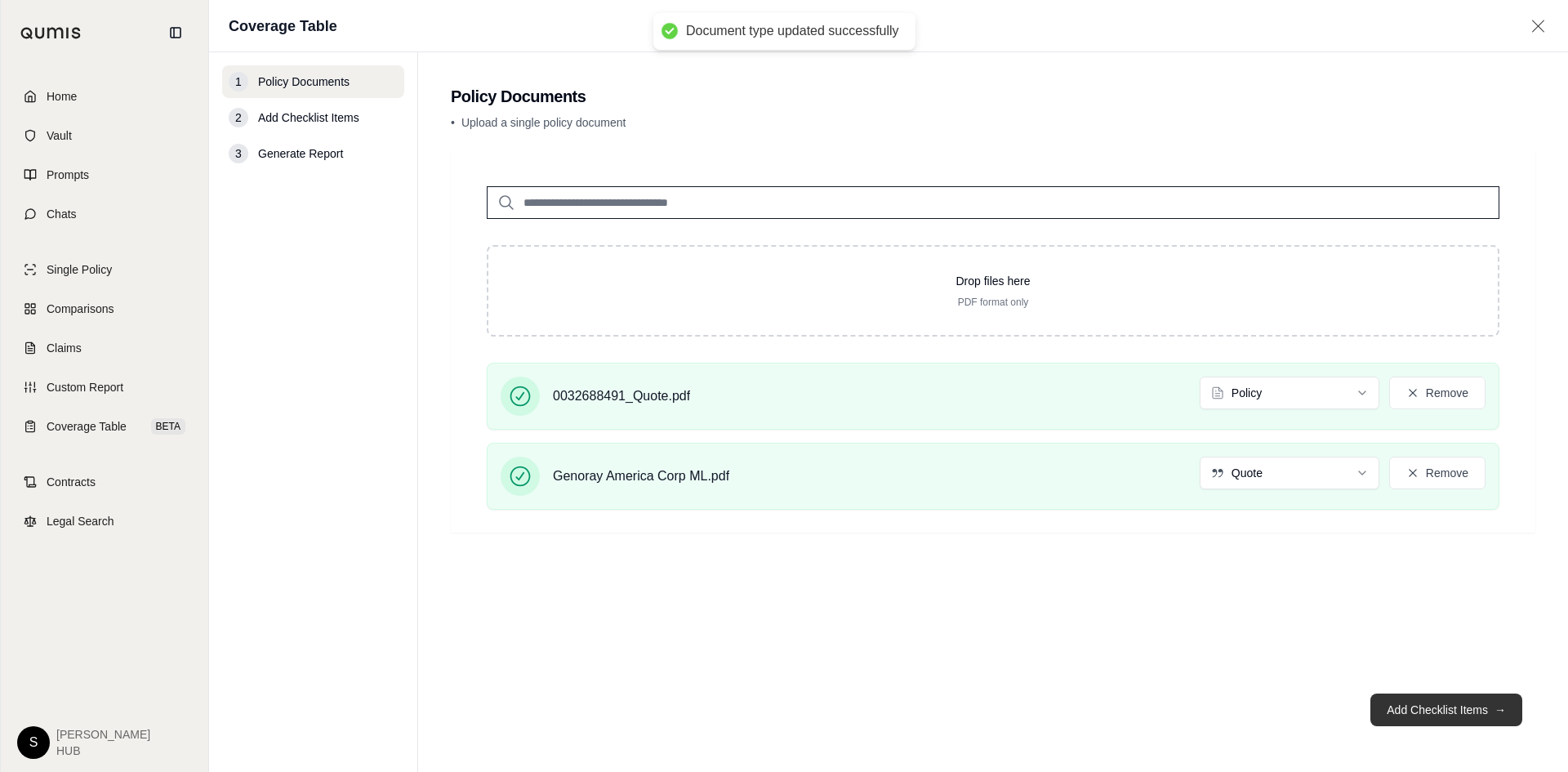
click at [1443, 702] on button "Add Checklist Items →" at bounding box center [1446, 710] width 152 height 33
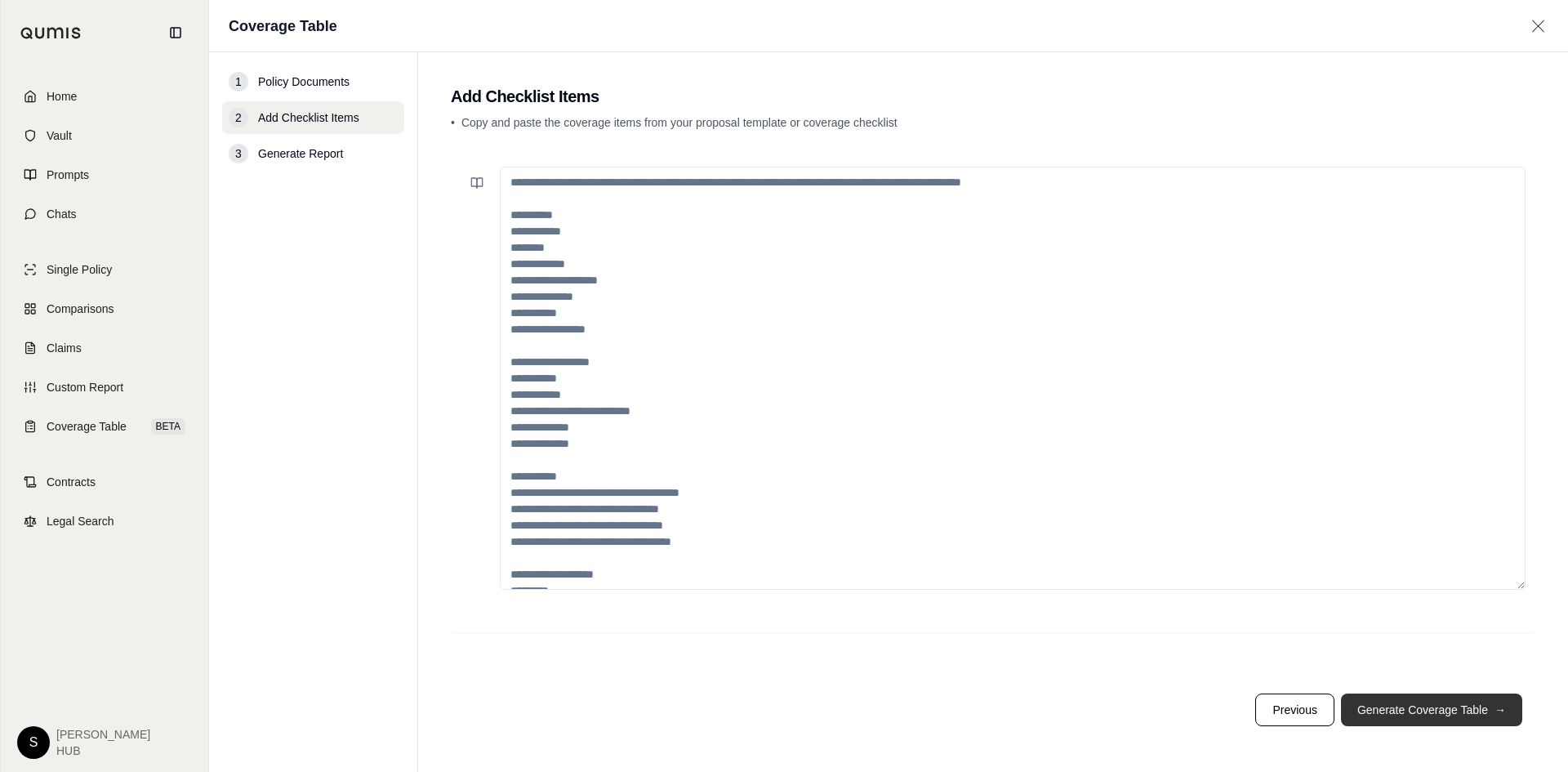
click at [1443, 702] on button "Generate Coverage Table →" at bounding box center [1432, 710] width 181 height 33
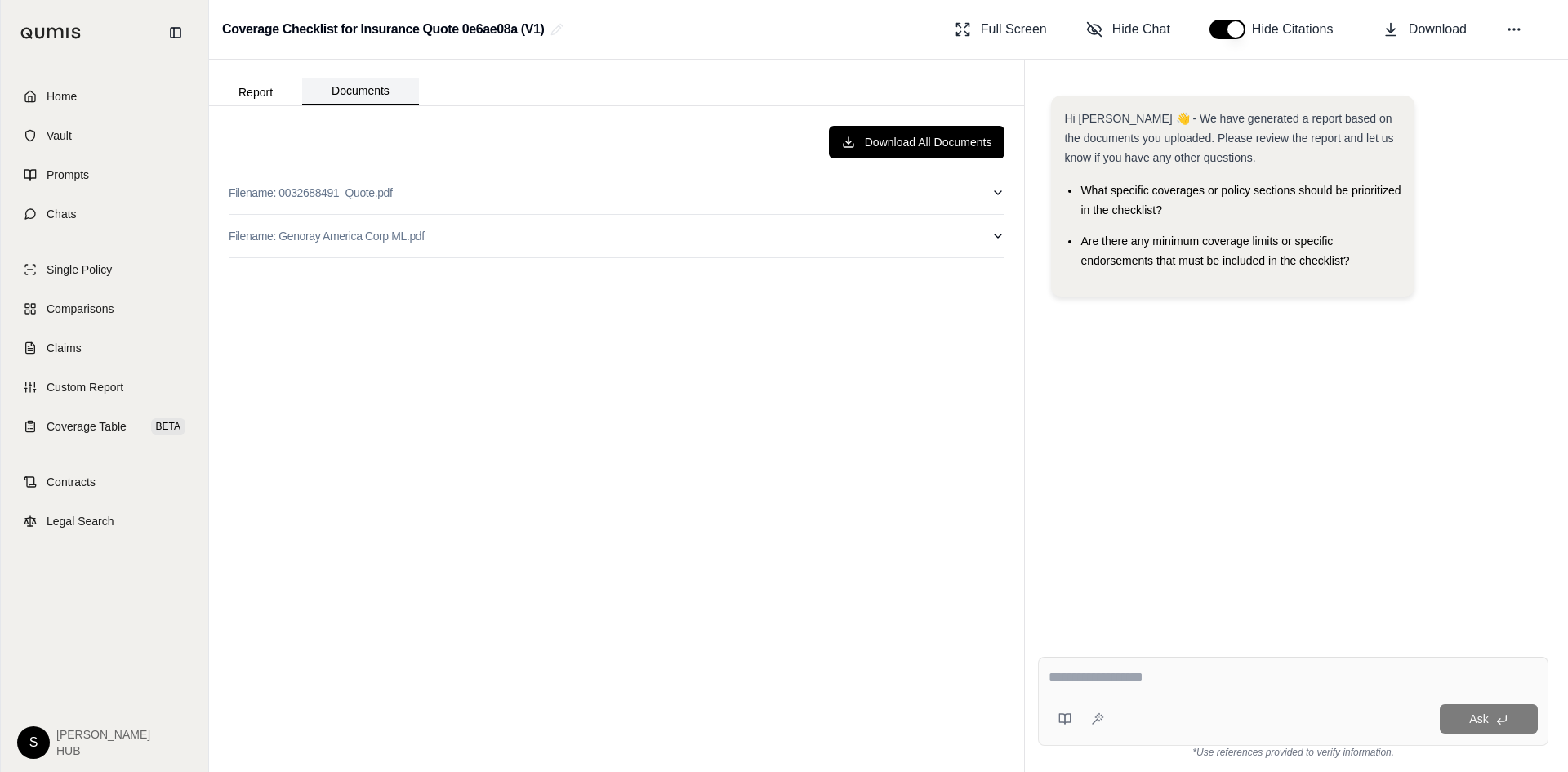
click at [374, 101] on button "Documents" at bounding box center [360, 91] width 117 height 28
click at [83, 432] on span "Coverage Table" at bounding box center [87, 426] width 80 height 16
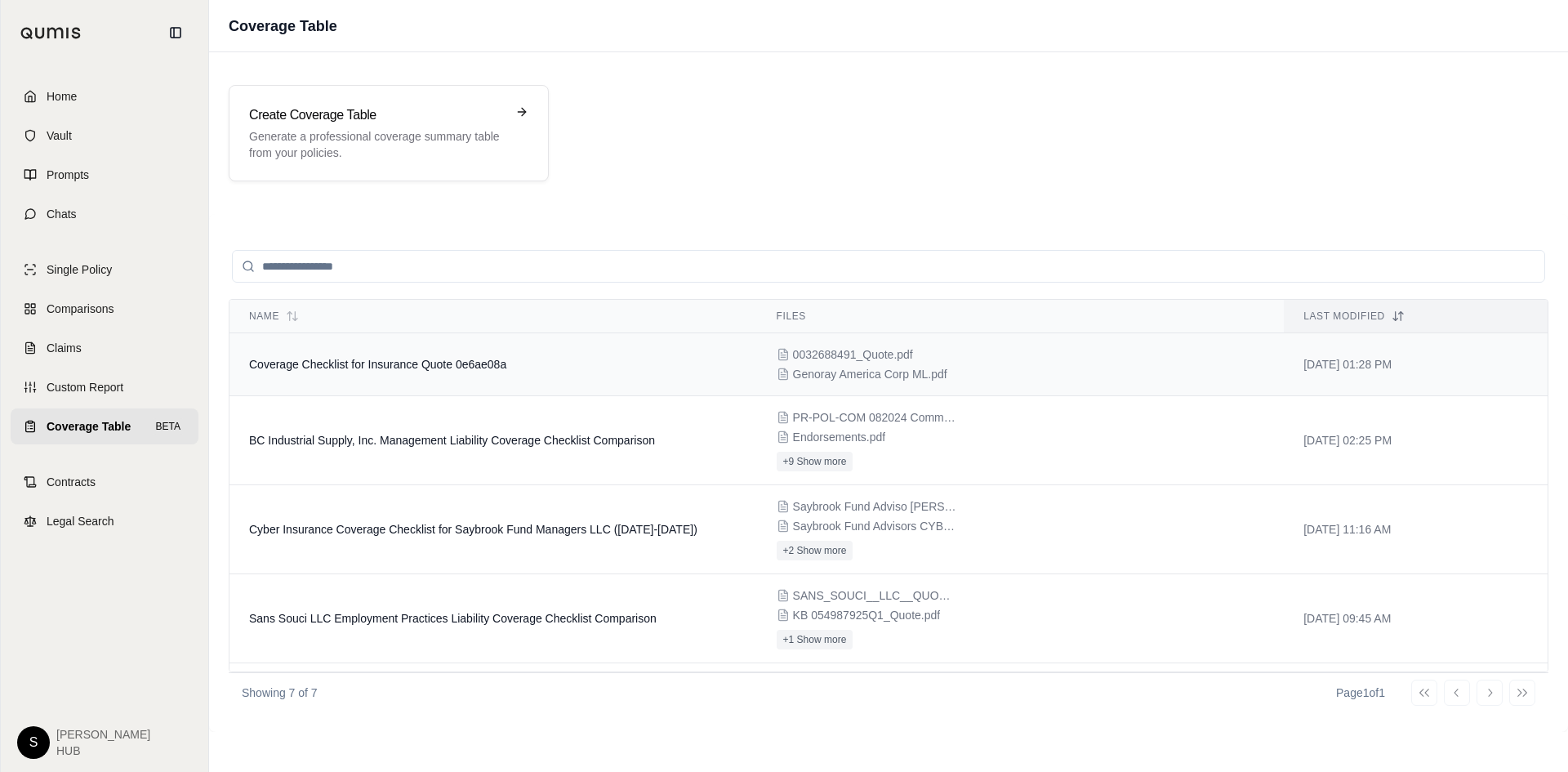
click at [847, 371] on span "Genoray America Corp ML.pdf" at bounding box center [870, 374] width 154 height 16
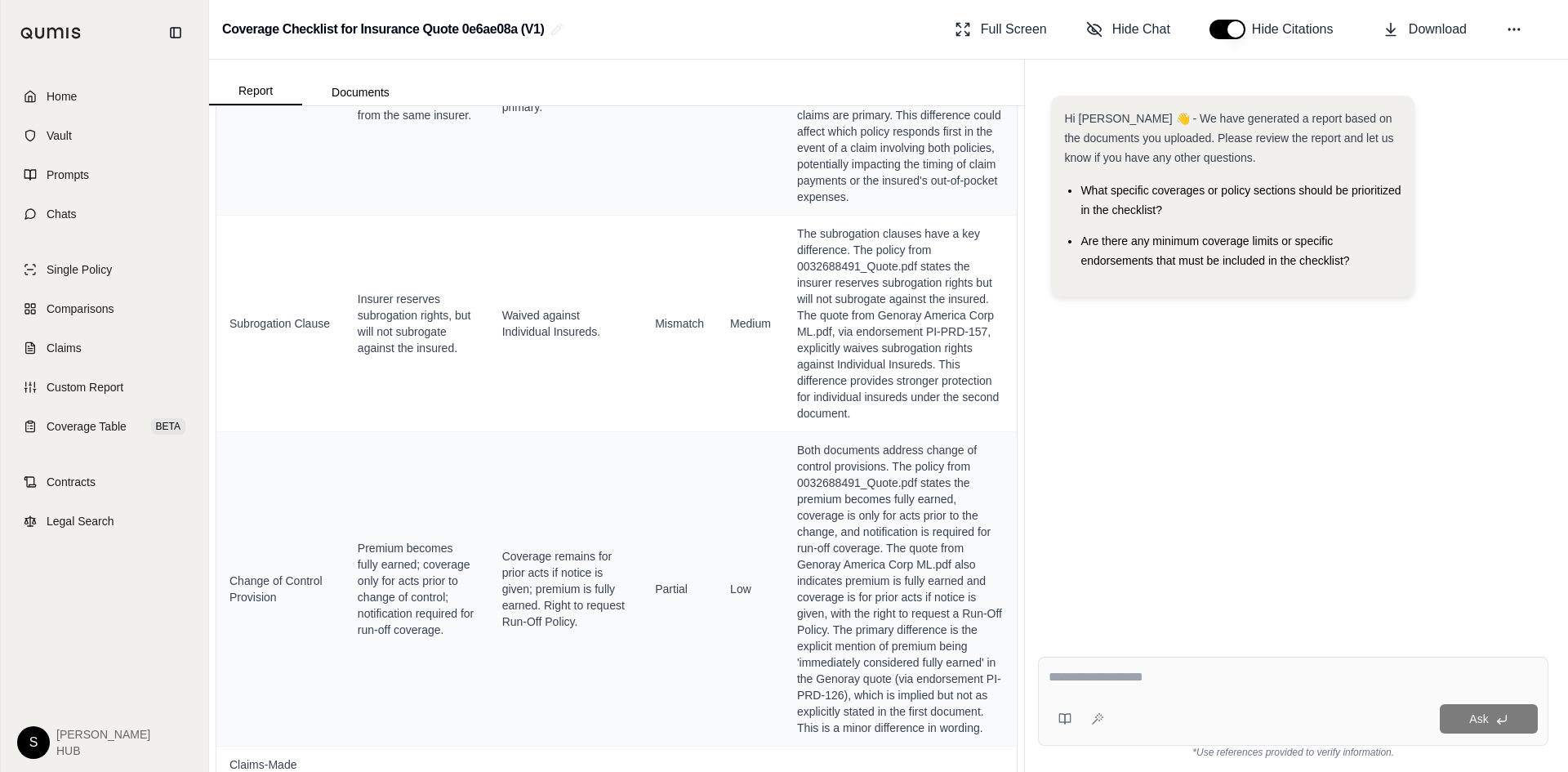
scroll to position [13805, 0]
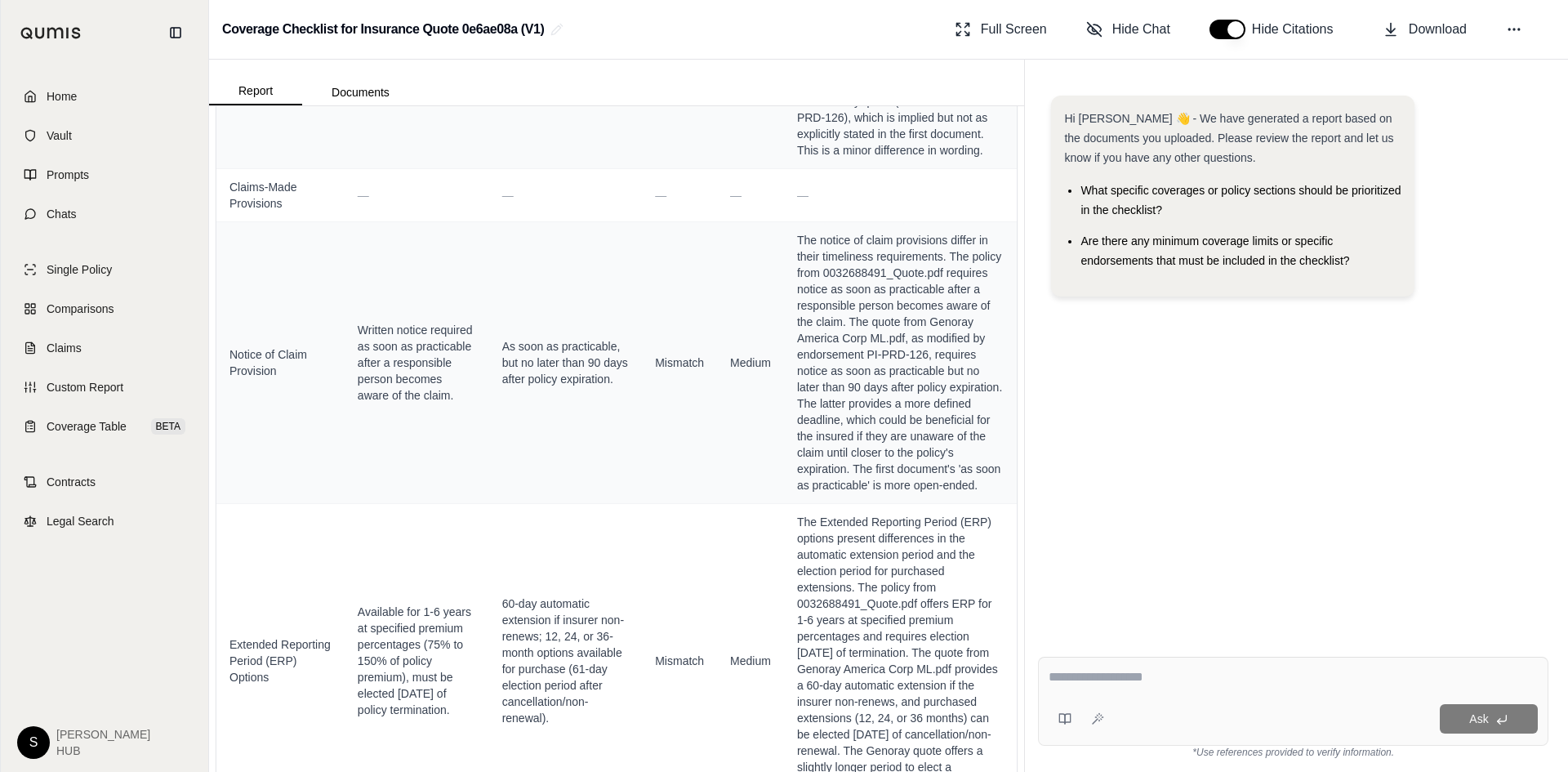
click at [1089, 663] on div "Ask" at bounding box center [1293, 701] width 511 height 89
click at [1099, 667] on div "Ask" at bounding box center [1293, 701] width 511 height 89
type textarea "**********"
click at [1501, 713] on icon at bounding box center [1502, 720] width 13 height 13
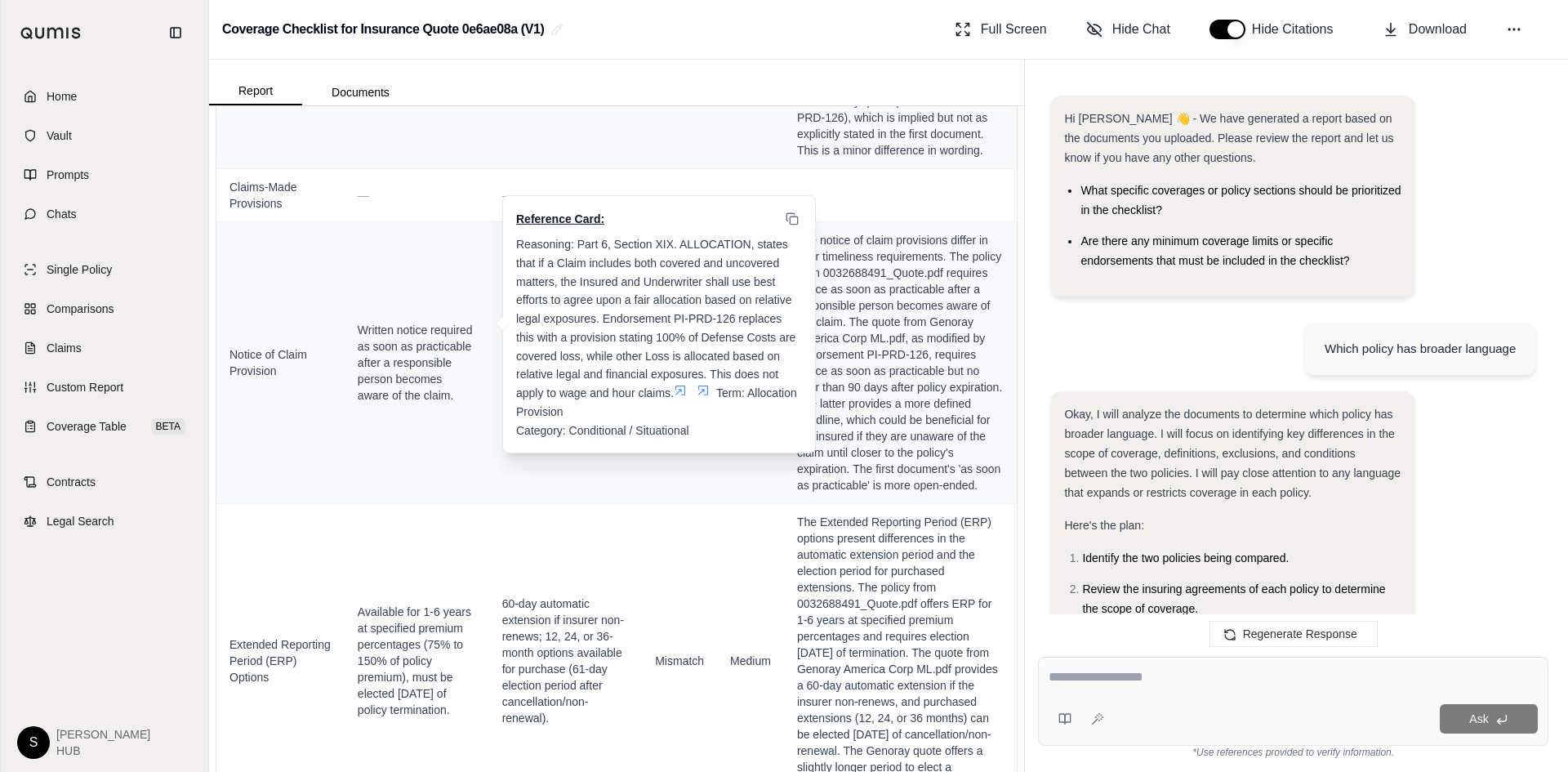
scroll to position [5736, 0]
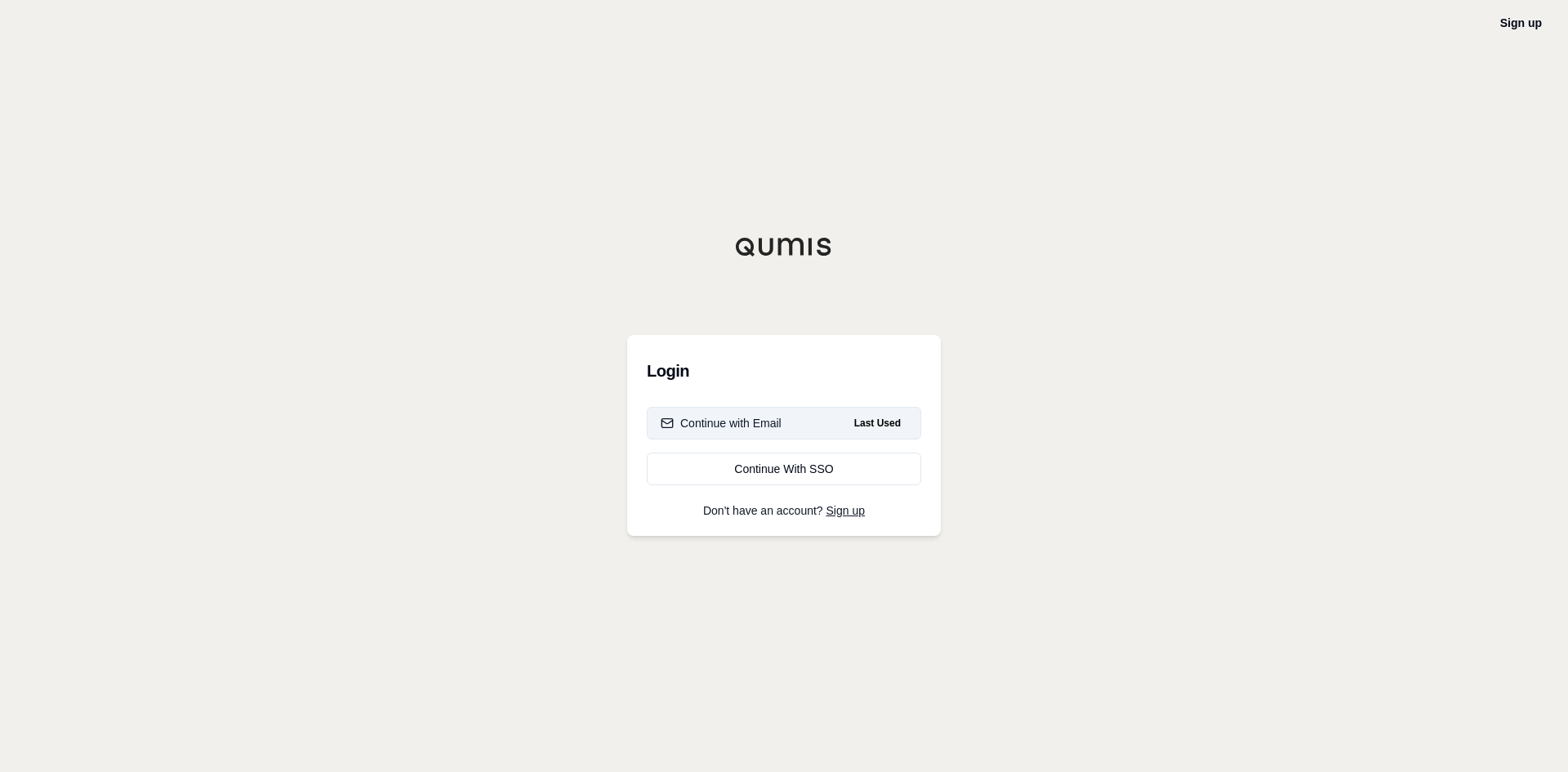
click at [821, 423] on button "Continue with Email Last Used" at bounding box center [784, 423] width 275 height 33
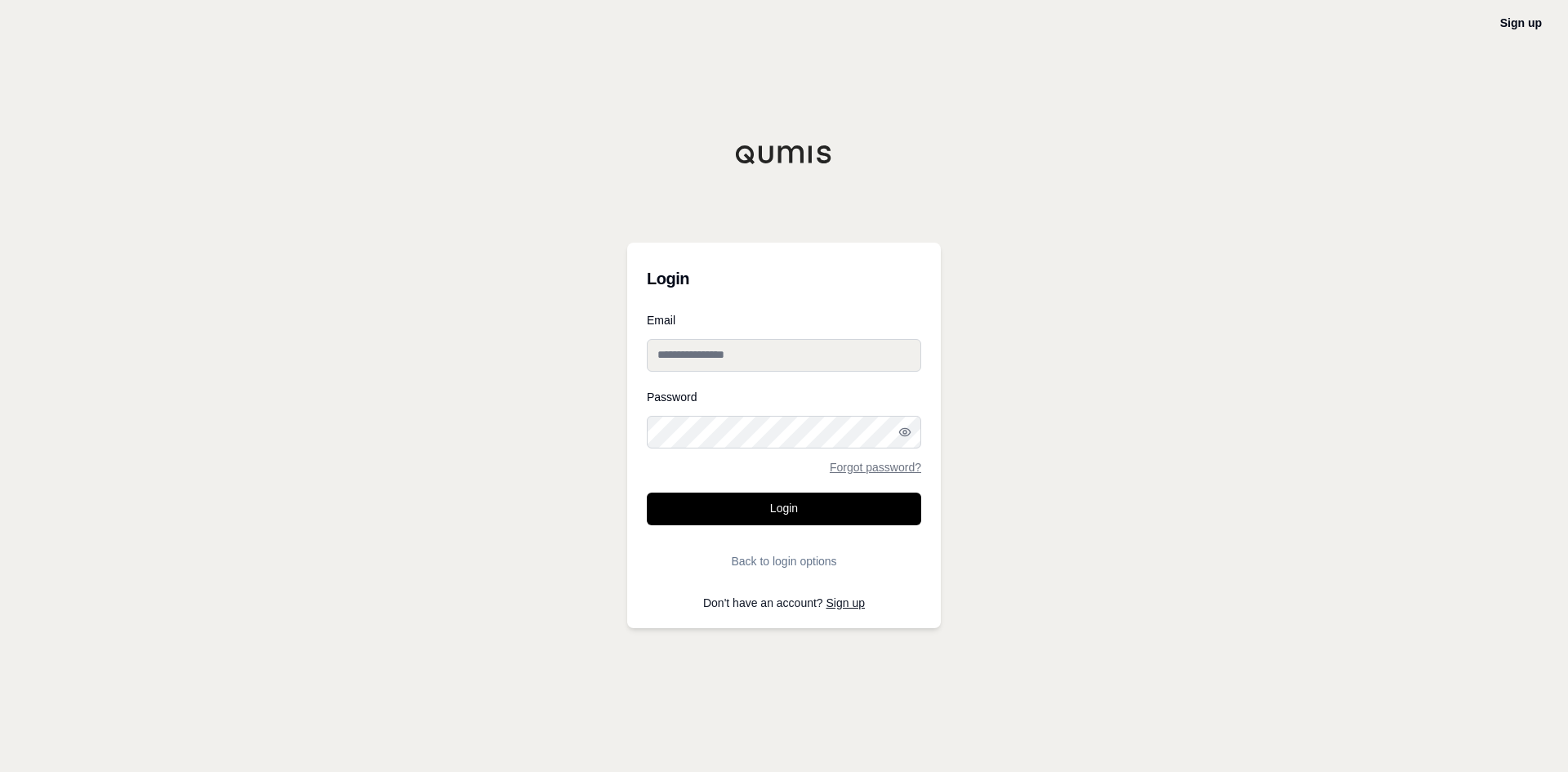
type input "**********"
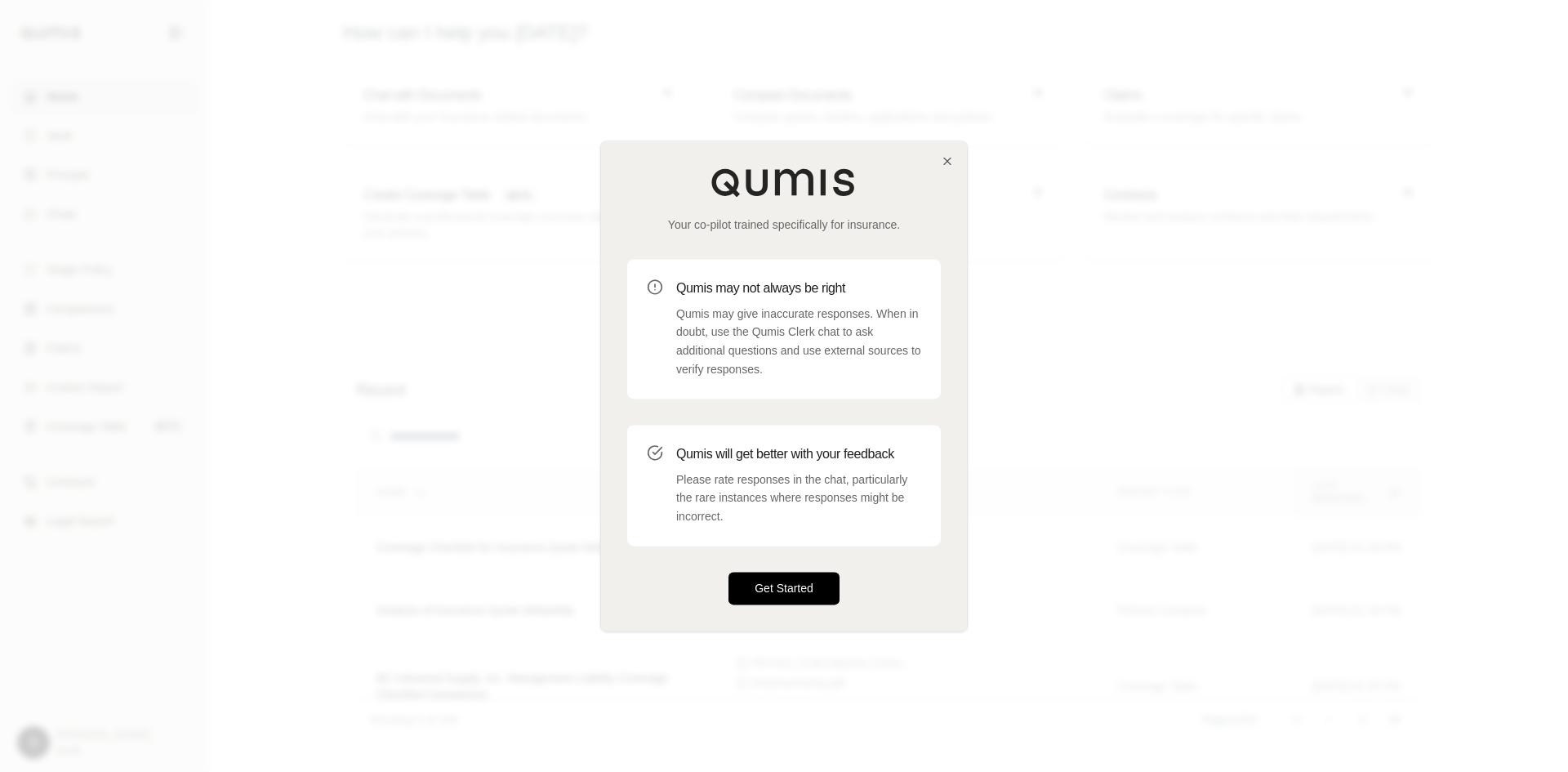
click at [792, 587] on button "Get Started" at bounding box center [784, 588] width 111 height 33
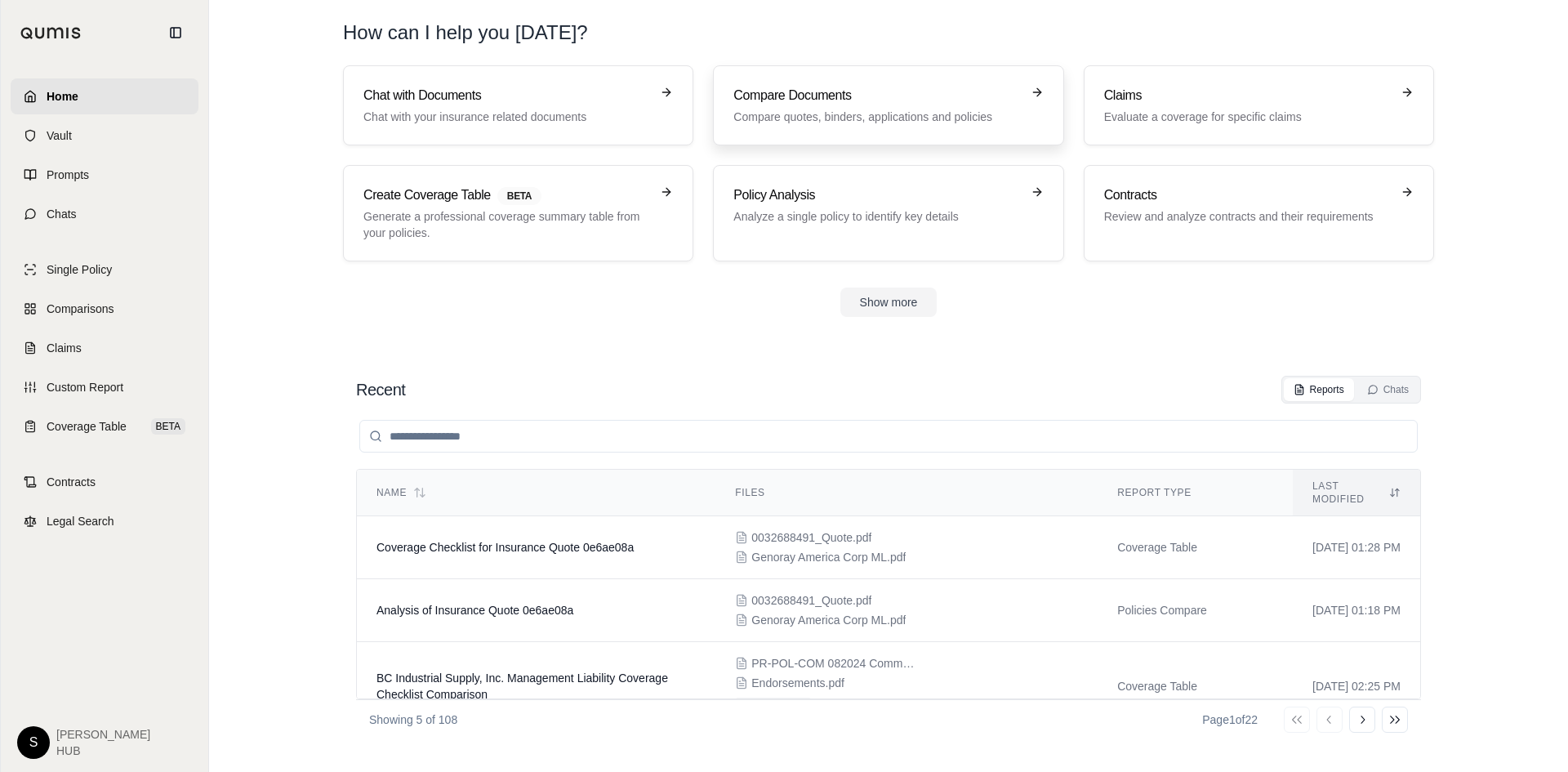
click at [852, 87] on h3 "Compare Documents" at bounding box center [877, 96] width 287 height 20
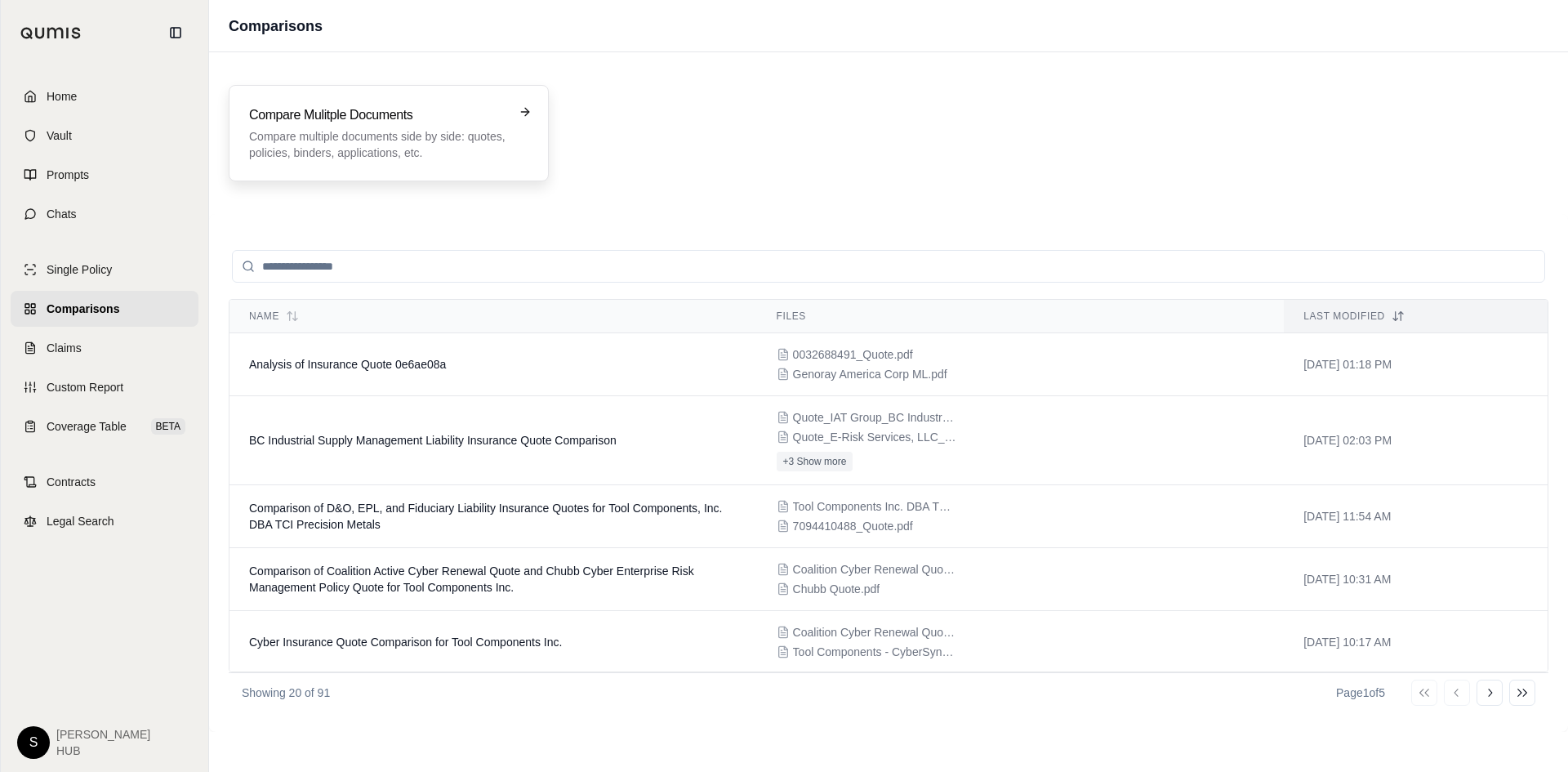
click at [412, 137] on p "Compare multiple documents side by side: quotes, policies, binders, application…" at bounding box center [377, 145] width 257 height 33
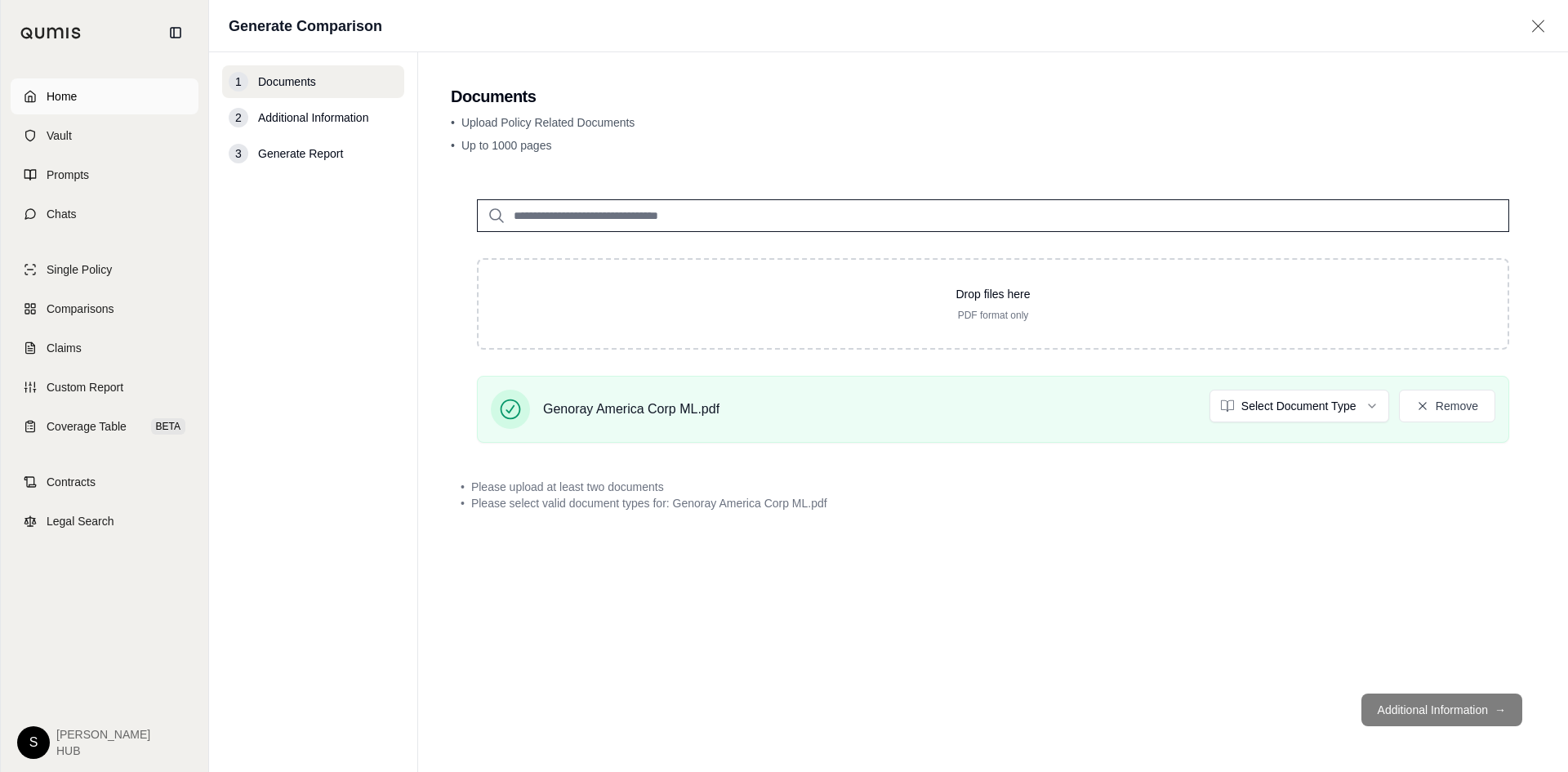
click at [66, 91] on span "Home" at bounding box center [61, 96] width 30 height 16
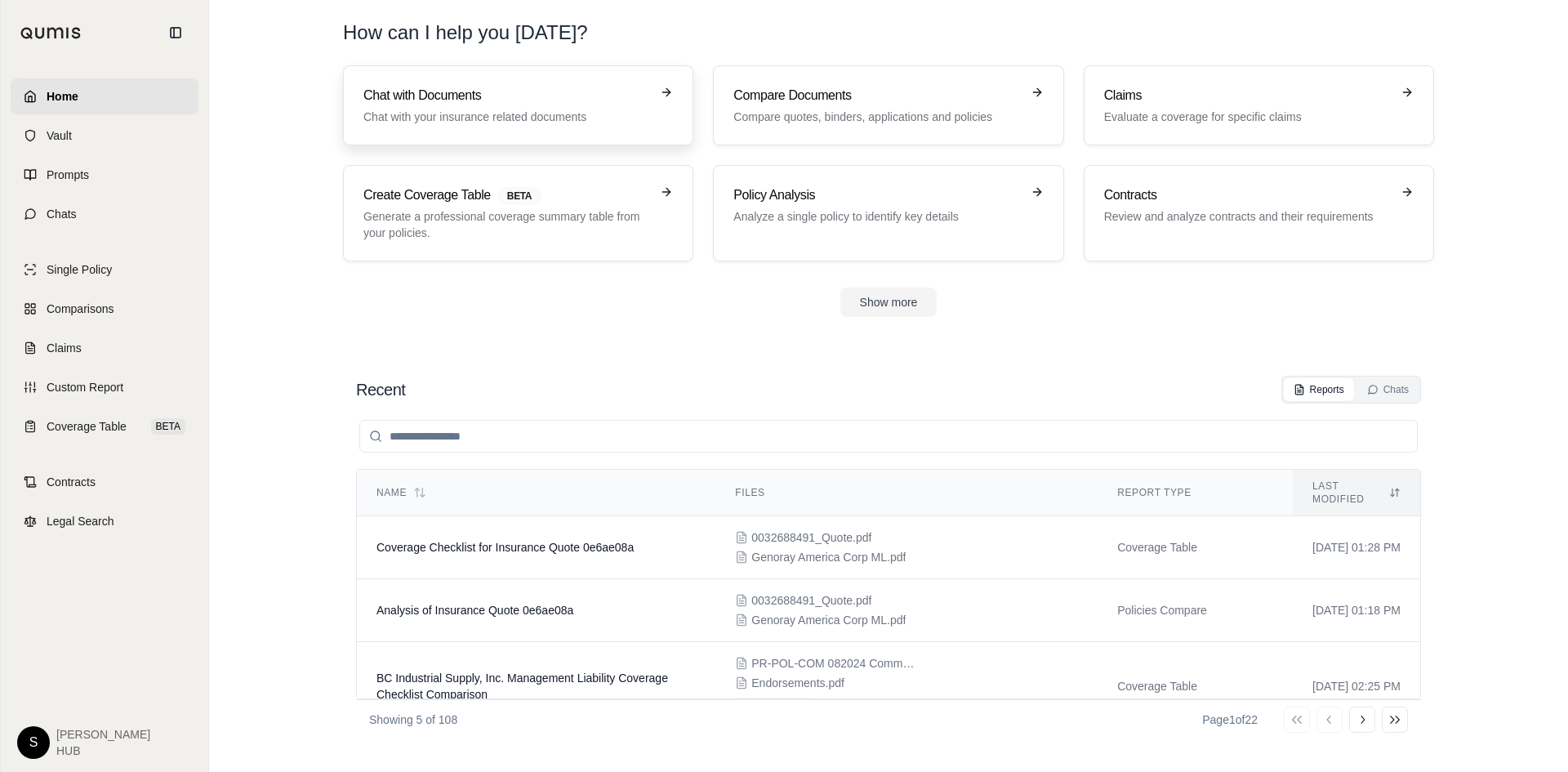
click at [512, 119] on p "Chat with your insurance related documents" at bounding box center [507, 117] width 287 height 16
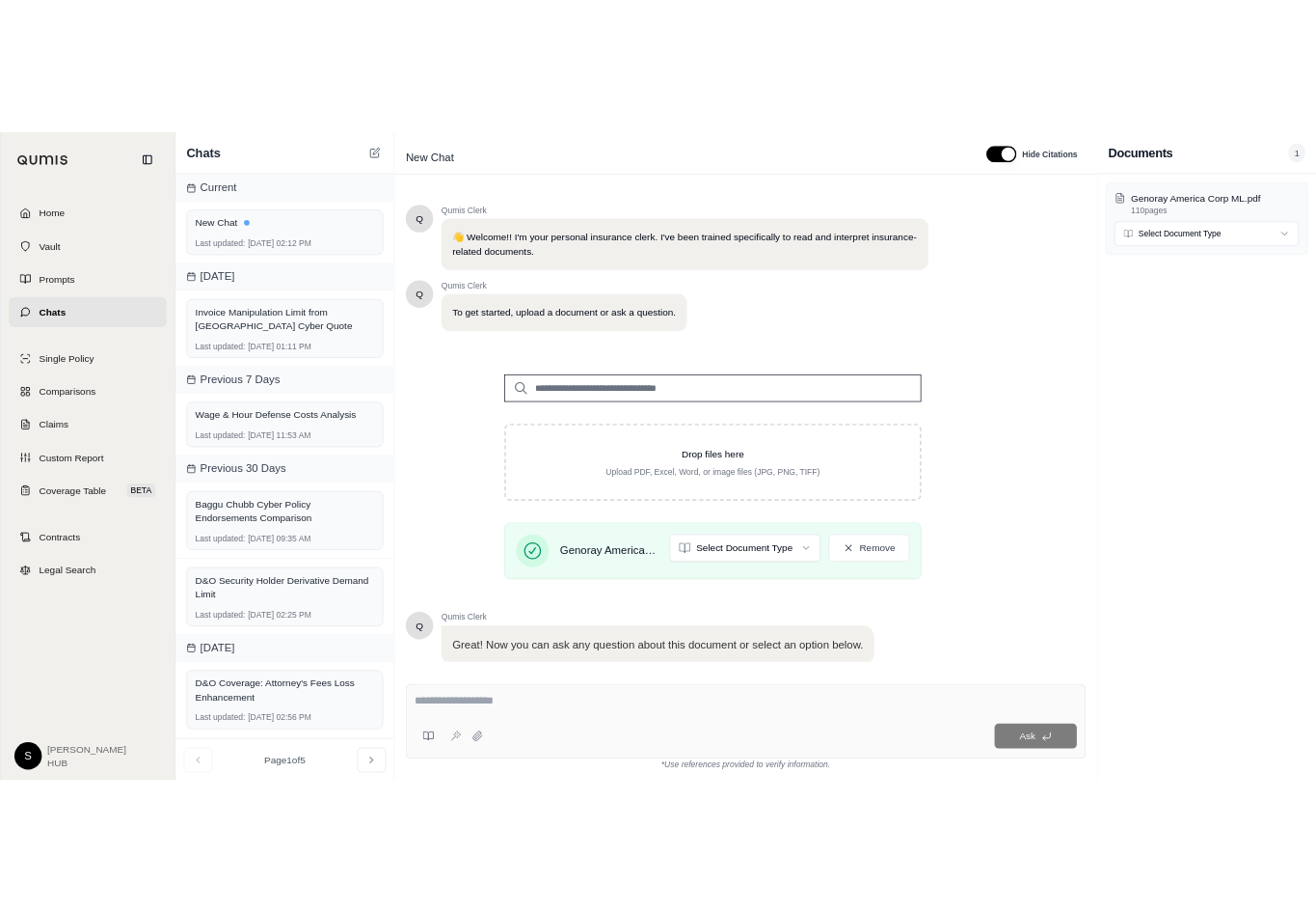
scroll to position [130, 0]
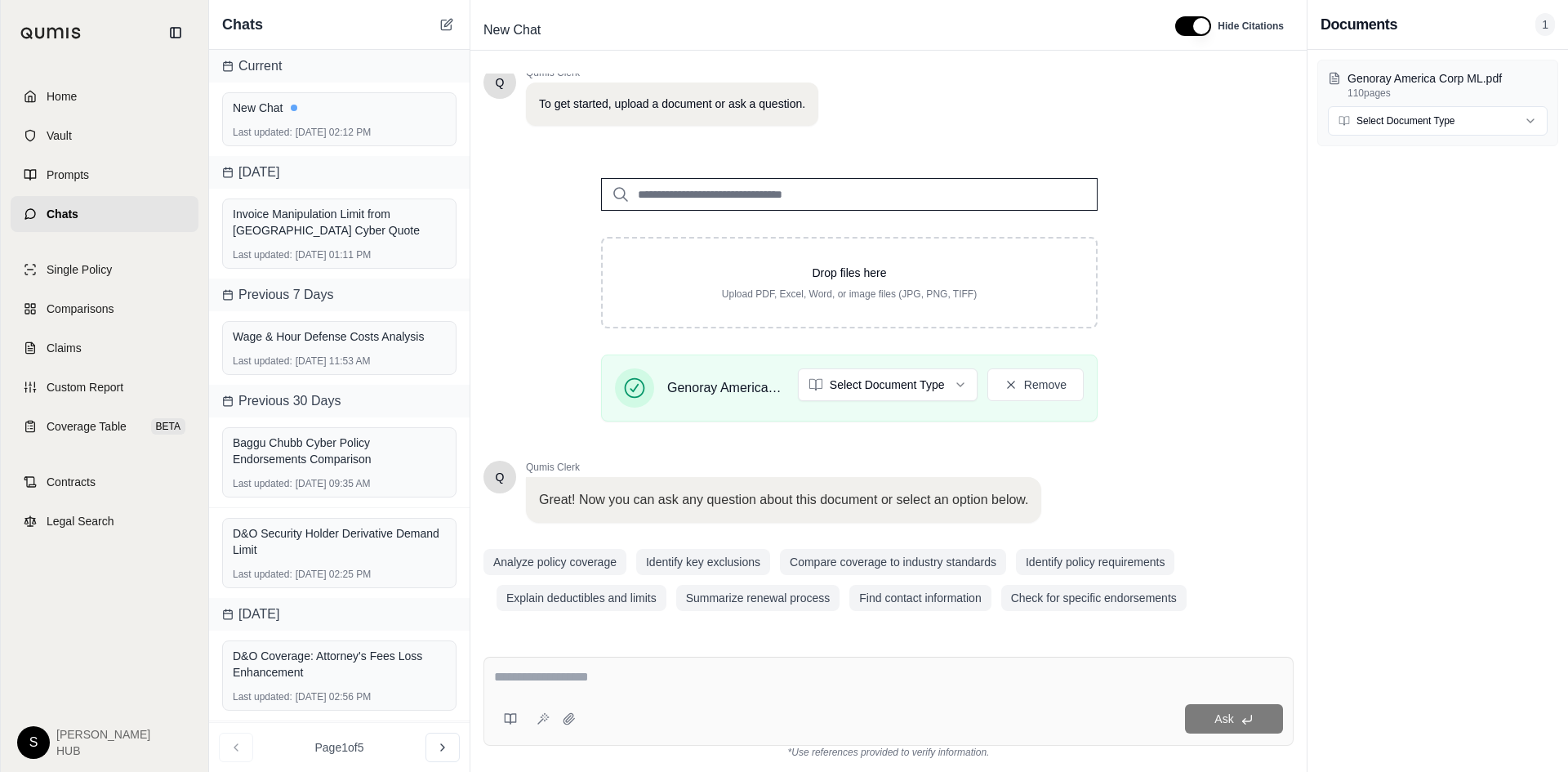
click at [533, 674] on textarea at bounding box center [889, 677] width 789 height 20
type textarea "*"
drag, startPoint x: 575, startPoint y: 675, endPoint x: 588, endPoint y: 679, distance: 13.6
click at [580, 677] on textarea "**********" at bounding box center [889, 677] width 789 height 20
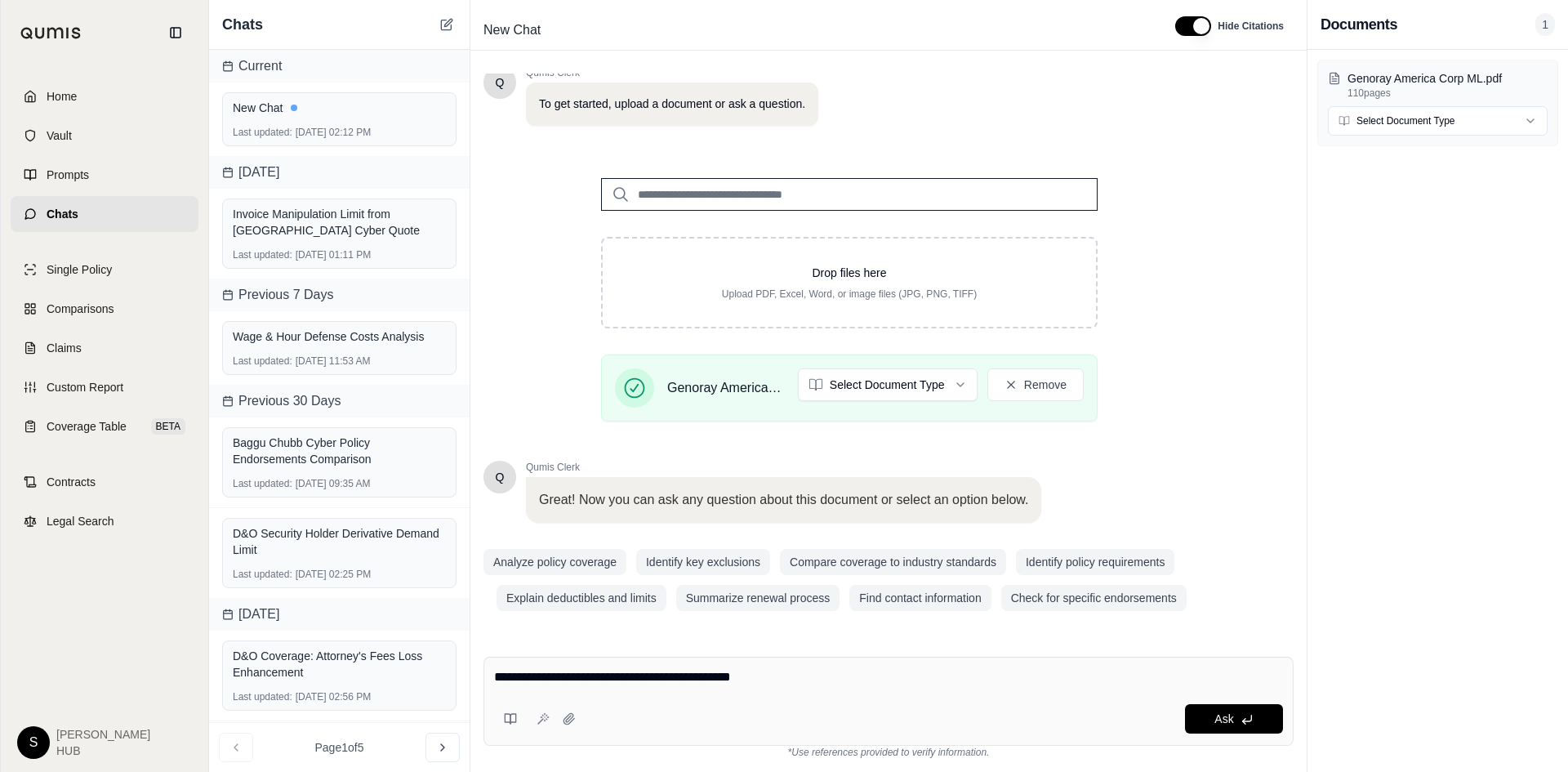
type textarea "**********"
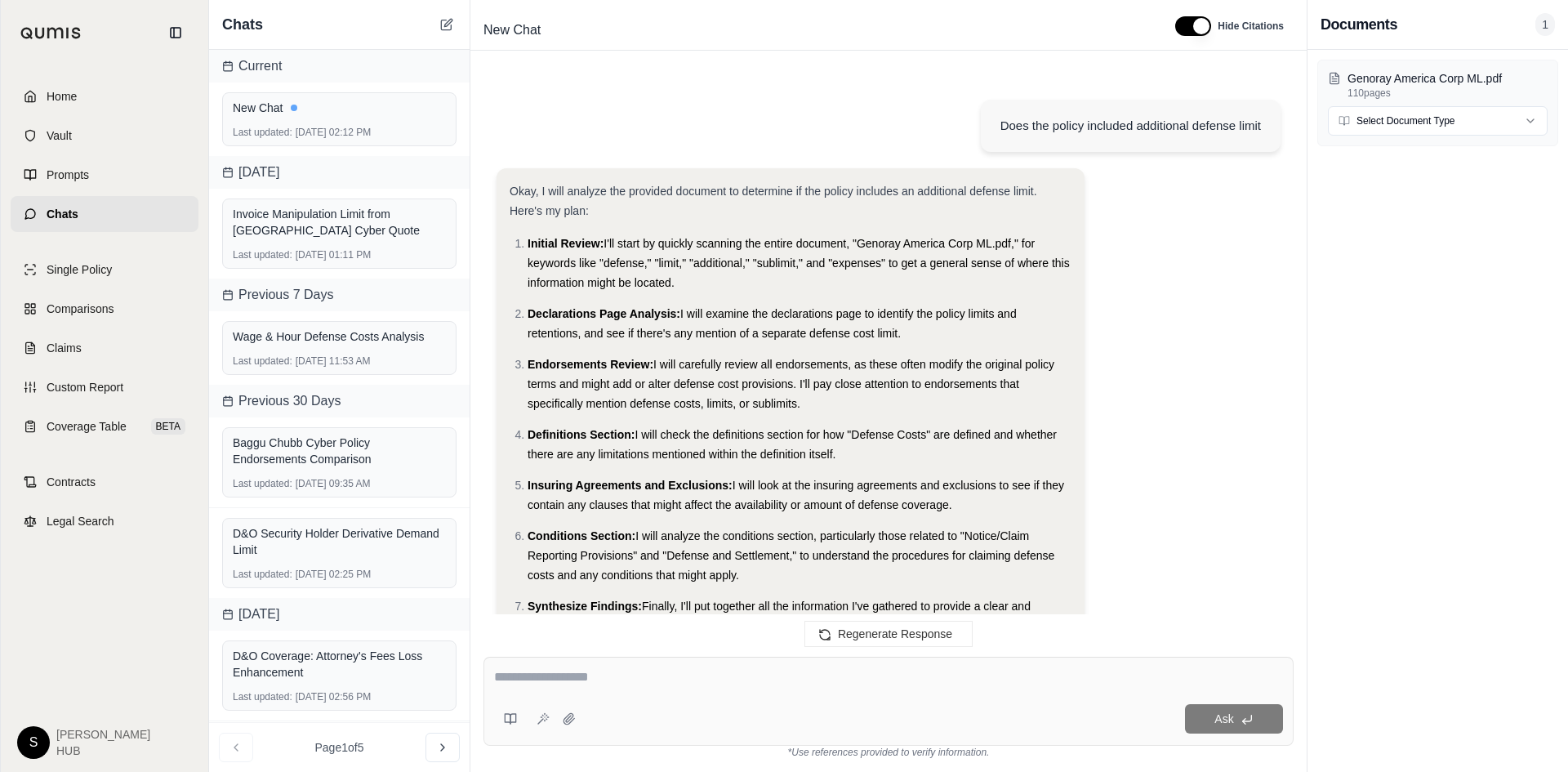
scroll to position [1337, 0]
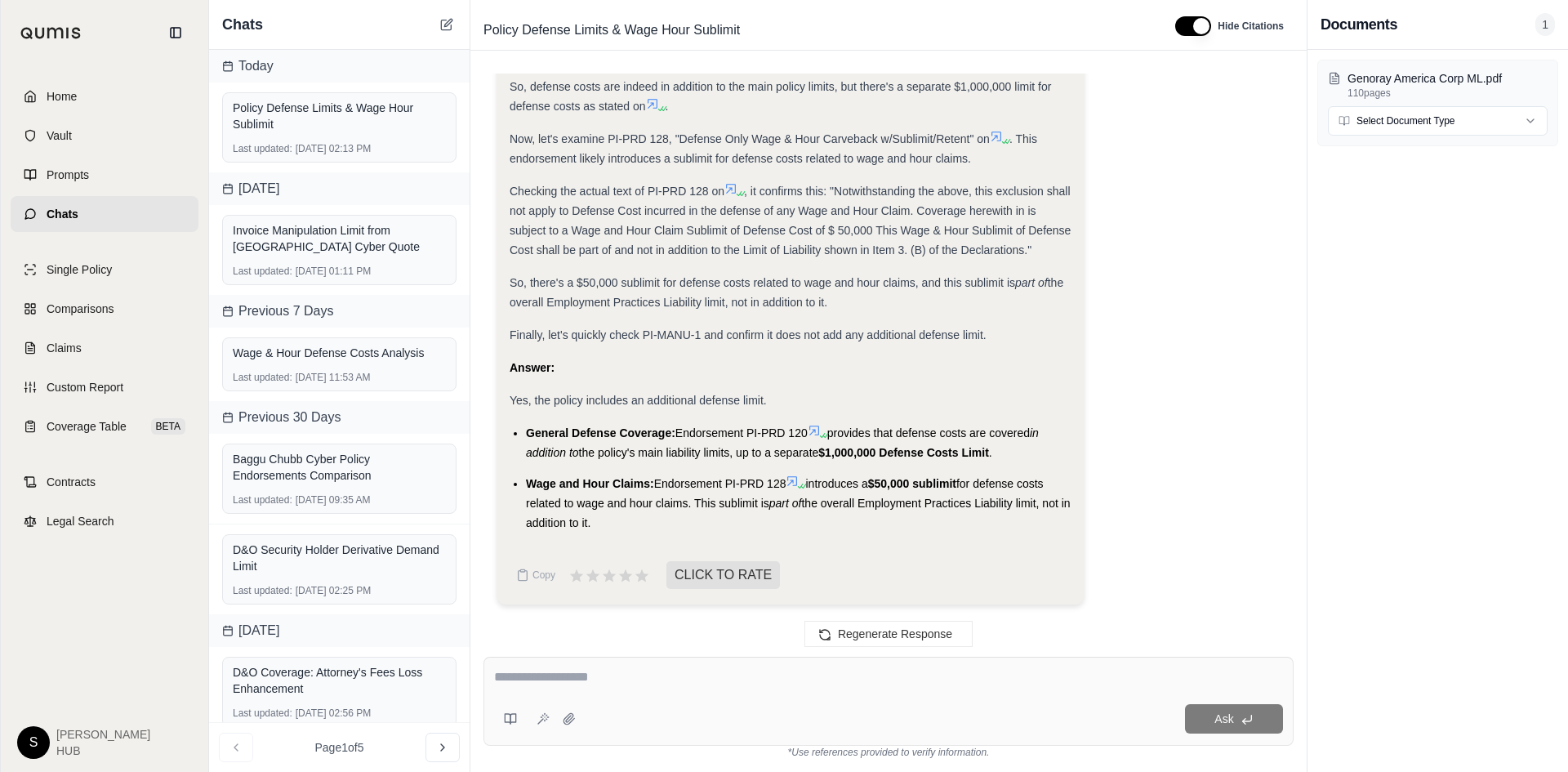
click at [817, 426] on icon at bounding box center [815, 431] width 13 height 13
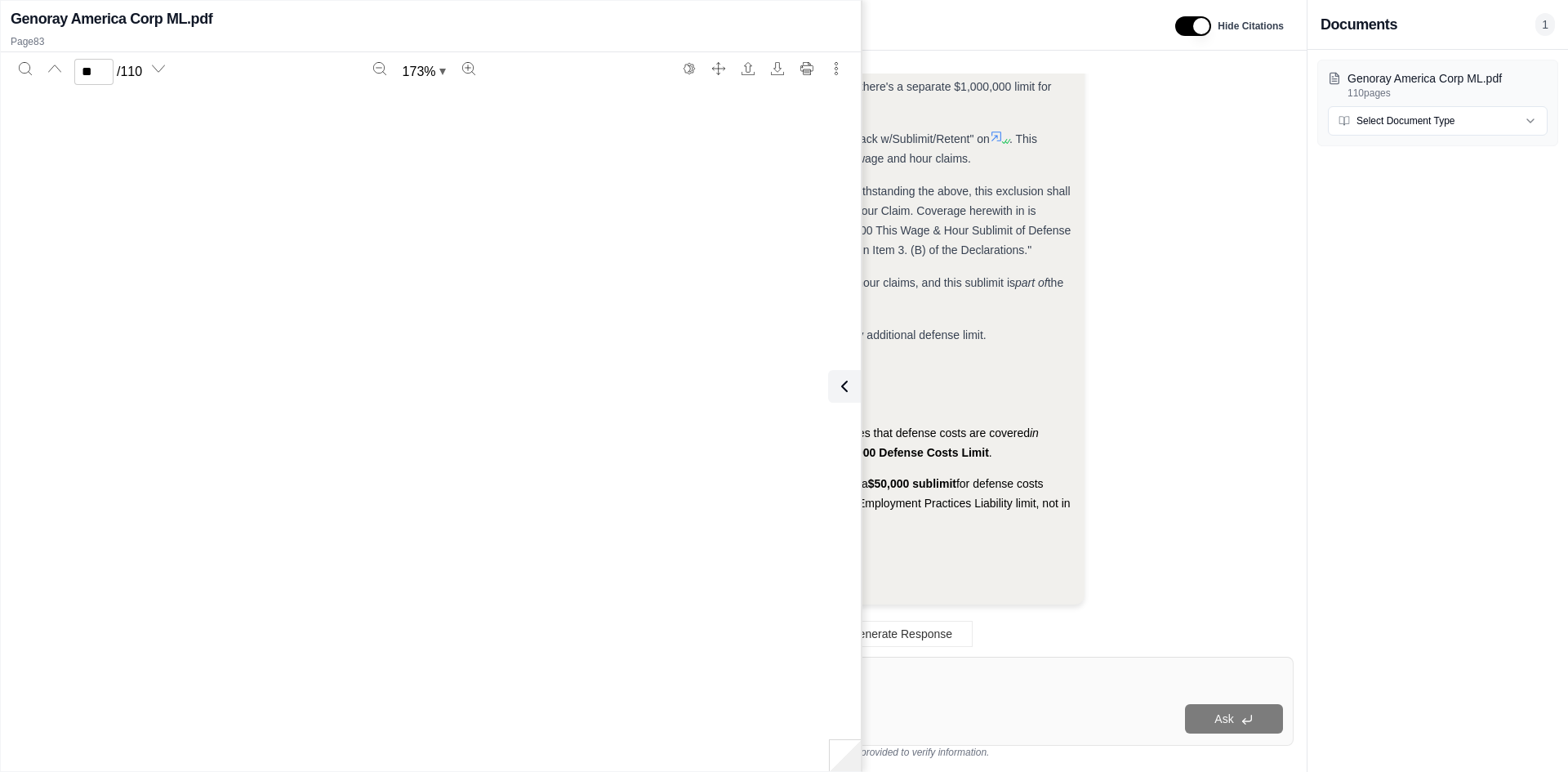
scroll to position [91687, 0]
type input "**"
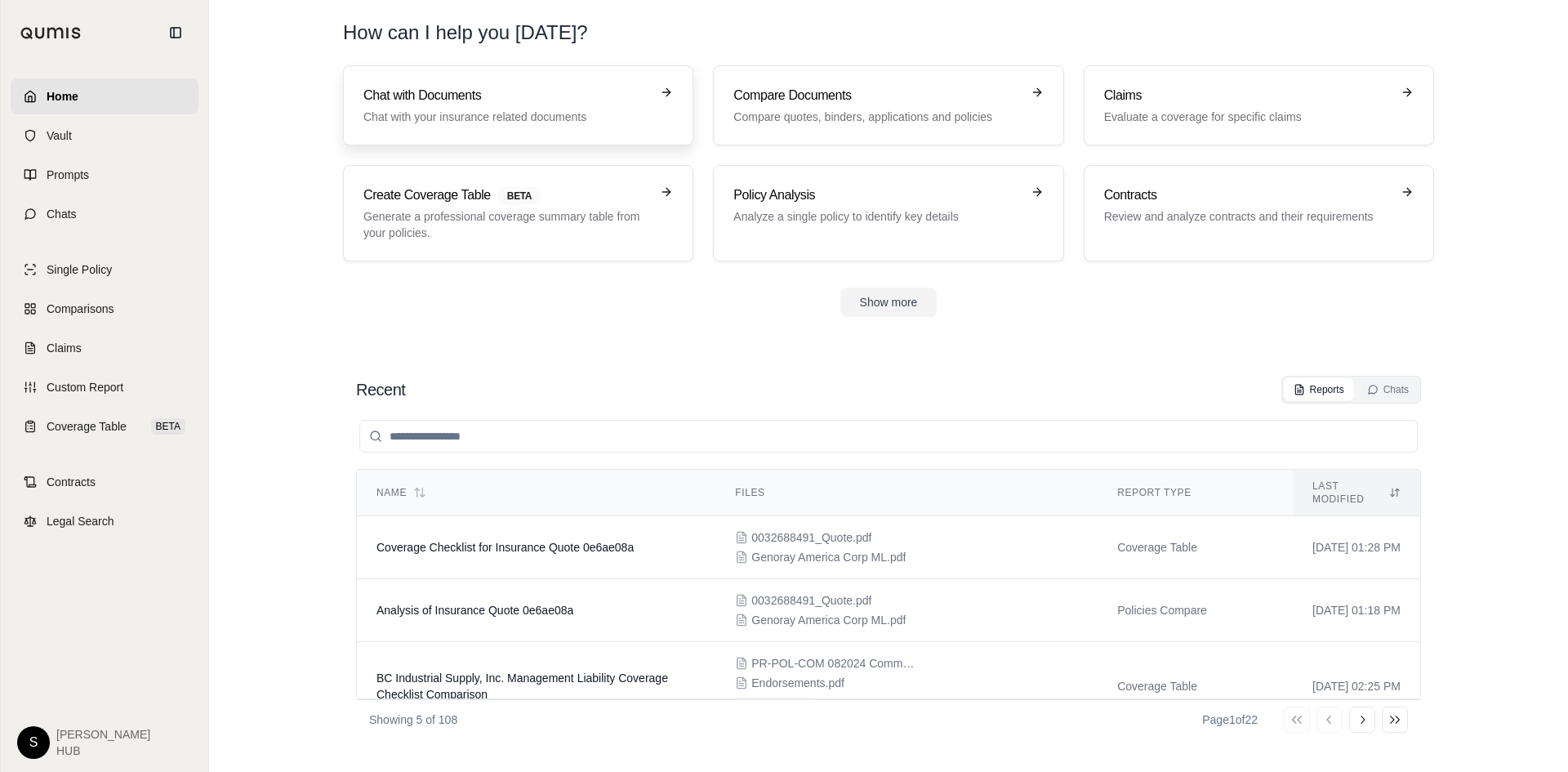
click at [536, 103] on h3 "Chat with Documents" at bounding box center [507, 96] width 287 height 20
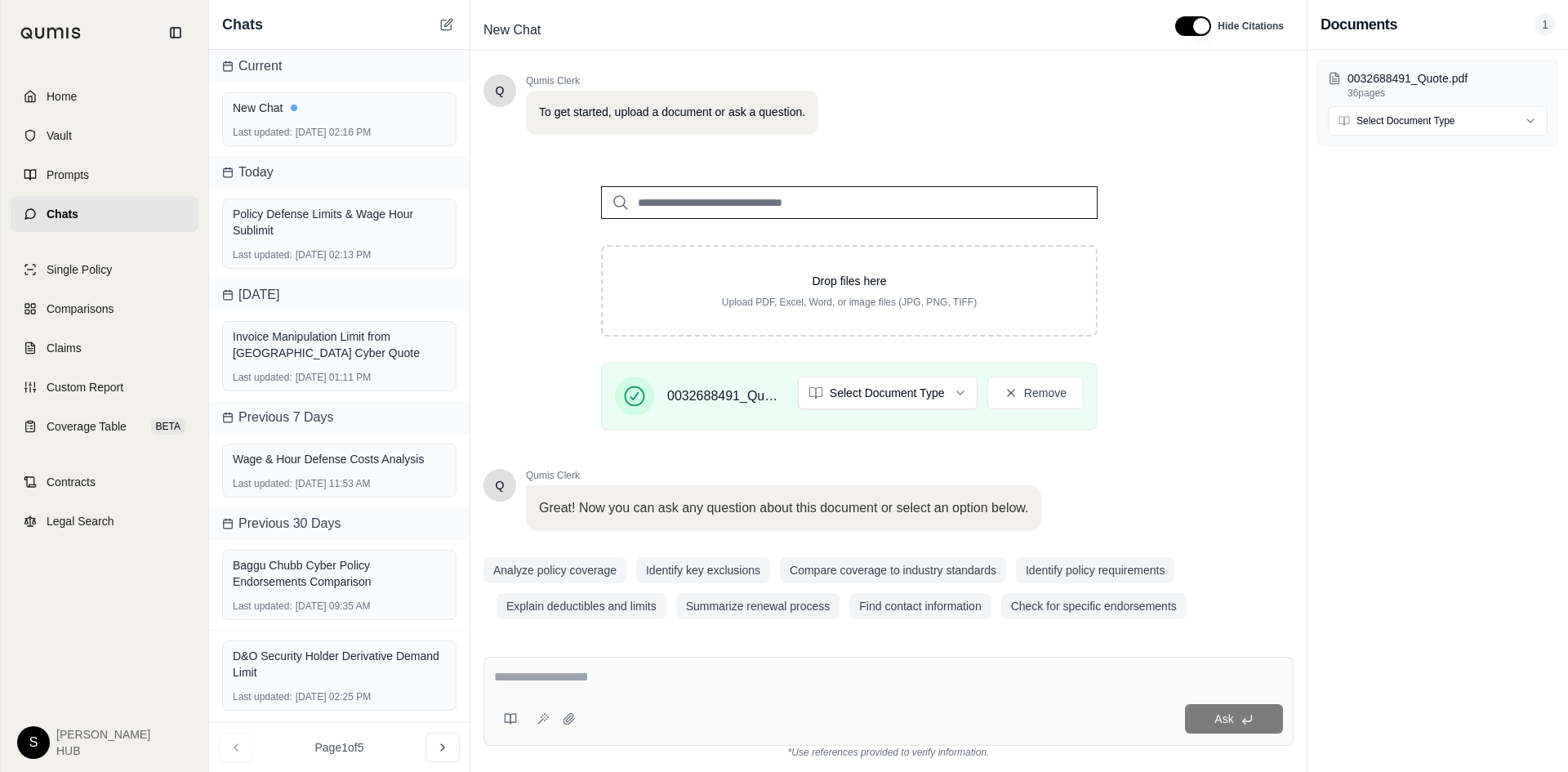
scroll to position [110, 0]
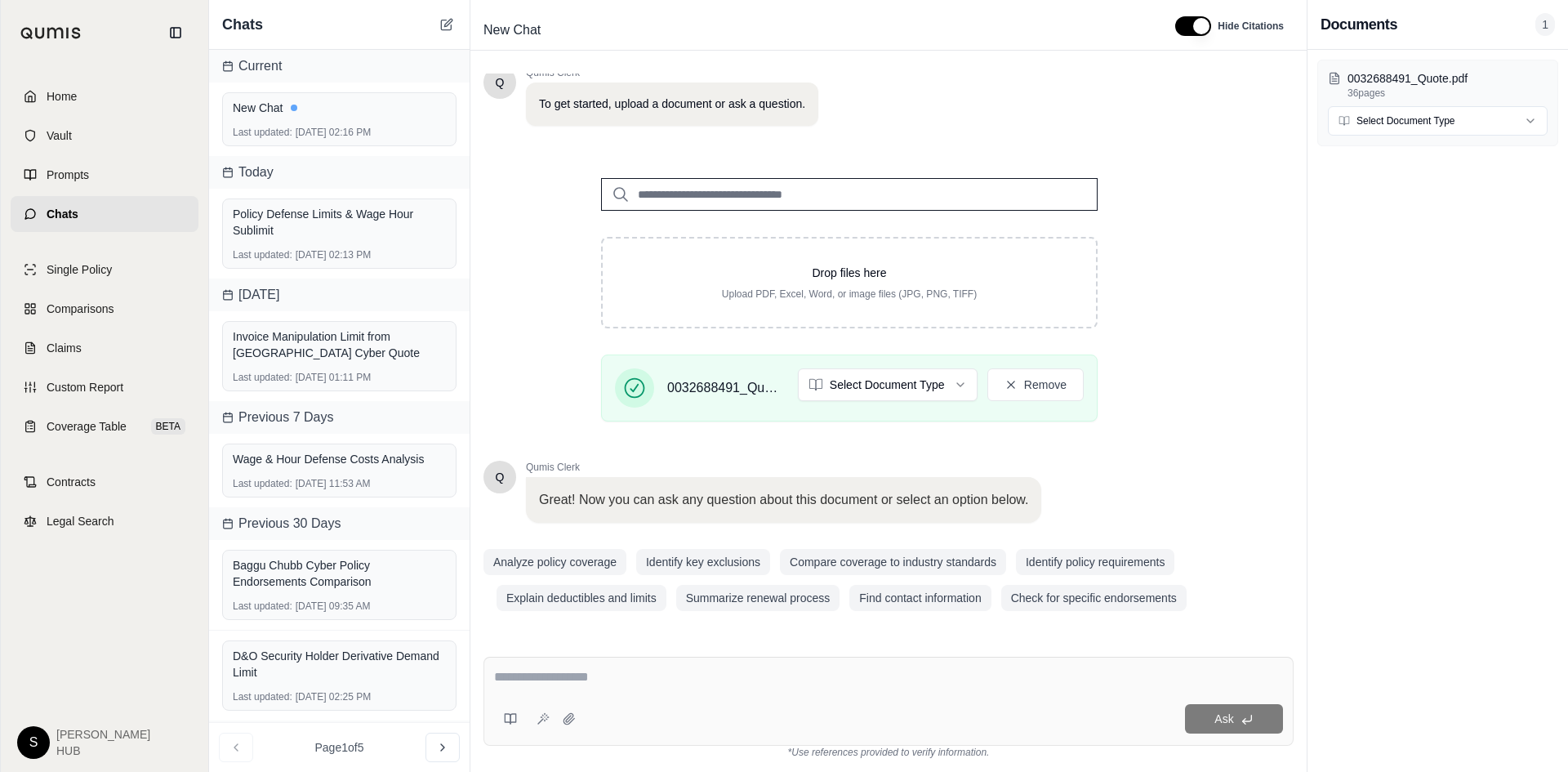
click at [726, 686] on textarea at bounding box center [889, 677] width 789 height 20
type textarea "**********"
click at [1257, 729] on button "Ask" at bounding box center [1234, 719] width 98 height 29
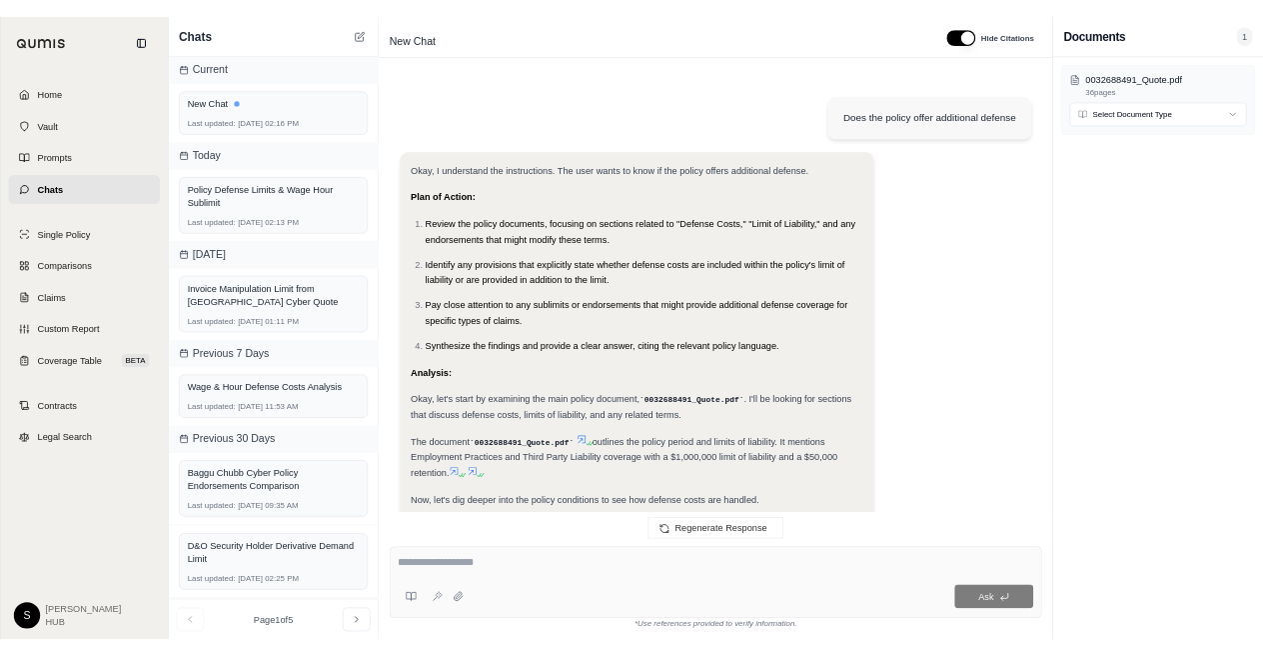
scroll to position [1187, 0]
